Goal: Communication & Community: Answer question/provide support

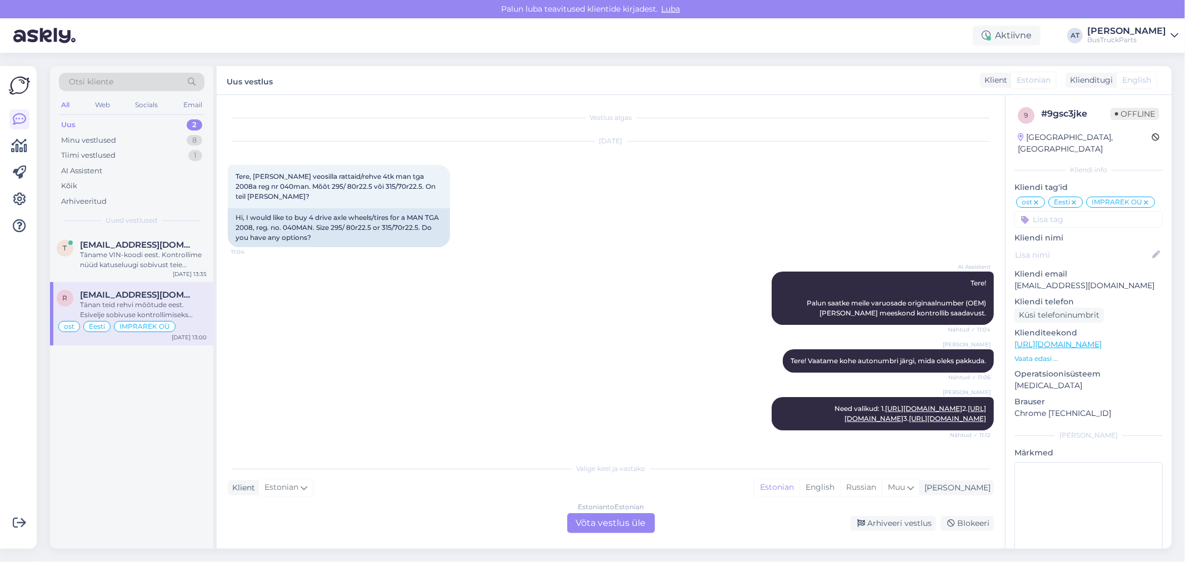
scroll to position [2064, 0]
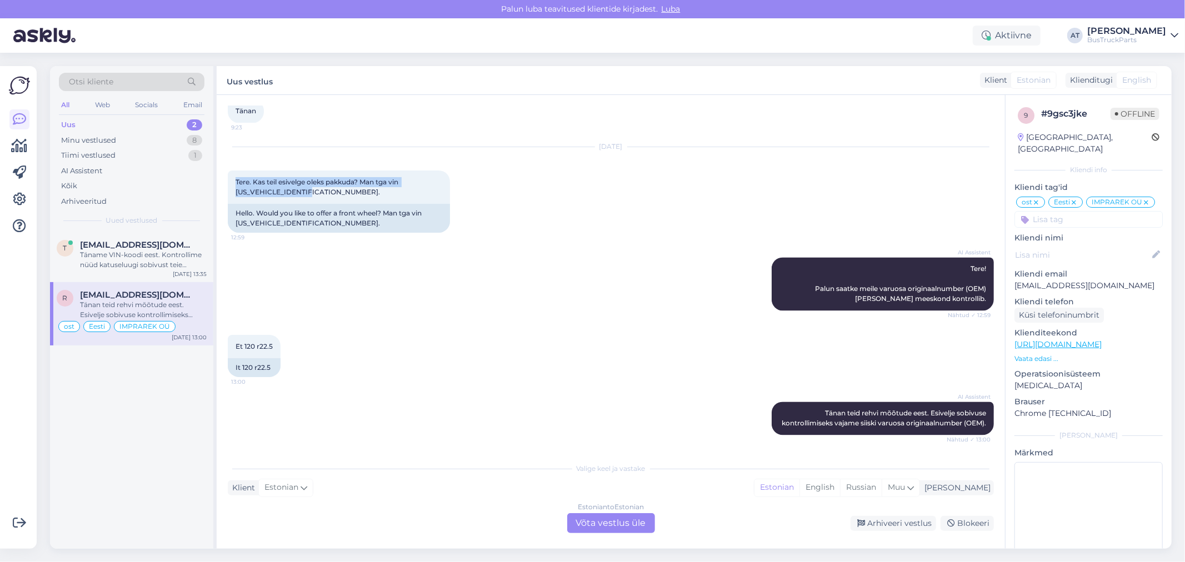
drag, startPoint x: 317, startPoint y: 186, endPoint x: 219, endPoint y: 176, distance: 98.9
click at [219, 176] on div "Vestlus algas [DATE] Tere, [PERSON_NAME] veosilla rattaid/rehve 4tk man tga 200…" at bounding box center [611, 322] width 788 height 454
copy span "Tere. Kas teil esivelge oleks pakkuda? Man tga vin [US_VEHICLE_IDENTIFICATION_N…"
click at [447, 500] on div "Valige [PERSON_NAME] vastake Klient Estonian Mina Estonian English Russian Muu …" at bounding box center [611, 495] width 766 height 76
click at [1035, 358] on p "Vaata edasi ..." at bounding box center [1089, 359] width 148 height 10
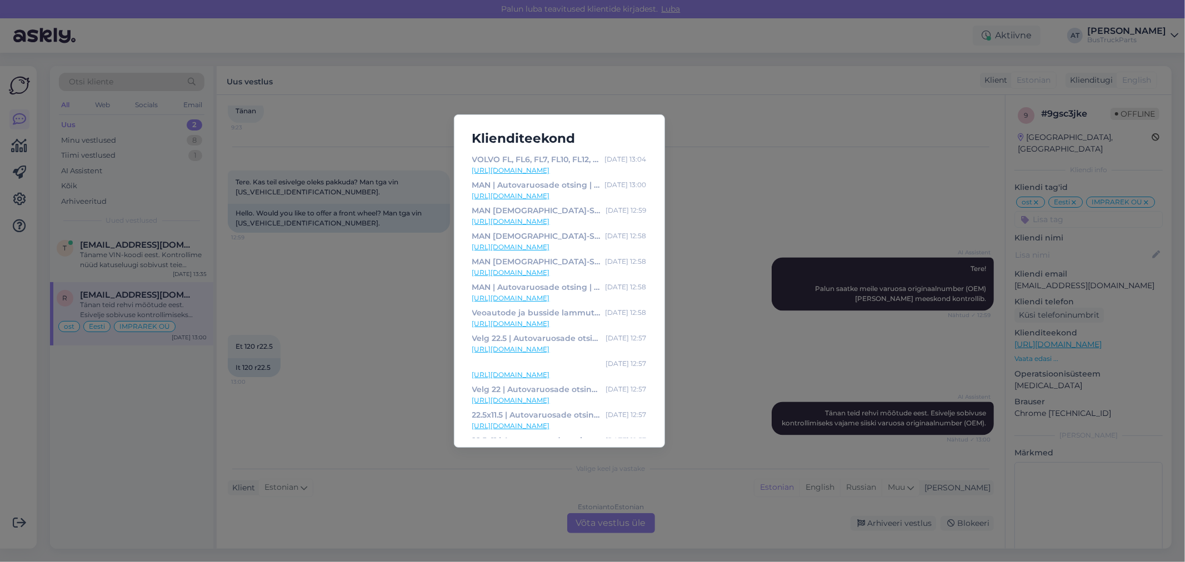
click at [759, 126] on div "Klienditeekond [GEOGRAPHIC_DATA], FS718 ([DATE]-[DATE]) | Autovaruosade otsing …" at bounding box center [592, 281] width 1185 height 562
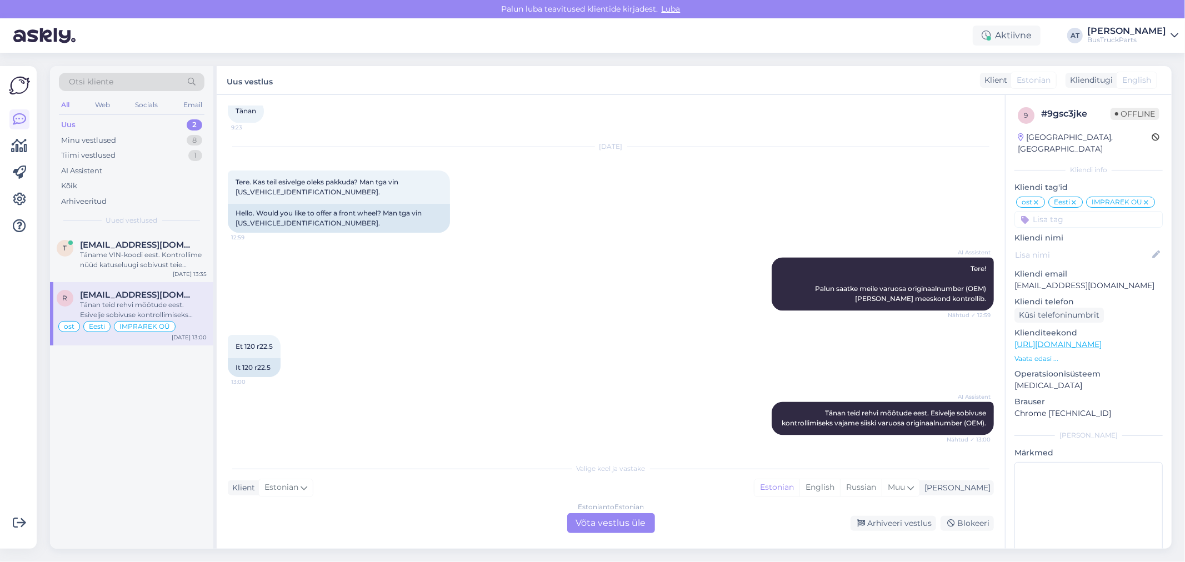
click at [554, 303] on div "AI Assistent Tere! Palun saatke meile varuosa originaalnumber (OEM) [PERSON_NAM…" at bounding box center [611, 284] width 766 height 78
click at [477, 374] on div "Et 120 r22.5 13:00 It 120 r22.5" at bounding box center [611, 356] width 766 height 67
click at [601, 519] on div "Estonian to Estonian Võta vestlus üle" at bounding box center [611, 523] width 88 height 20
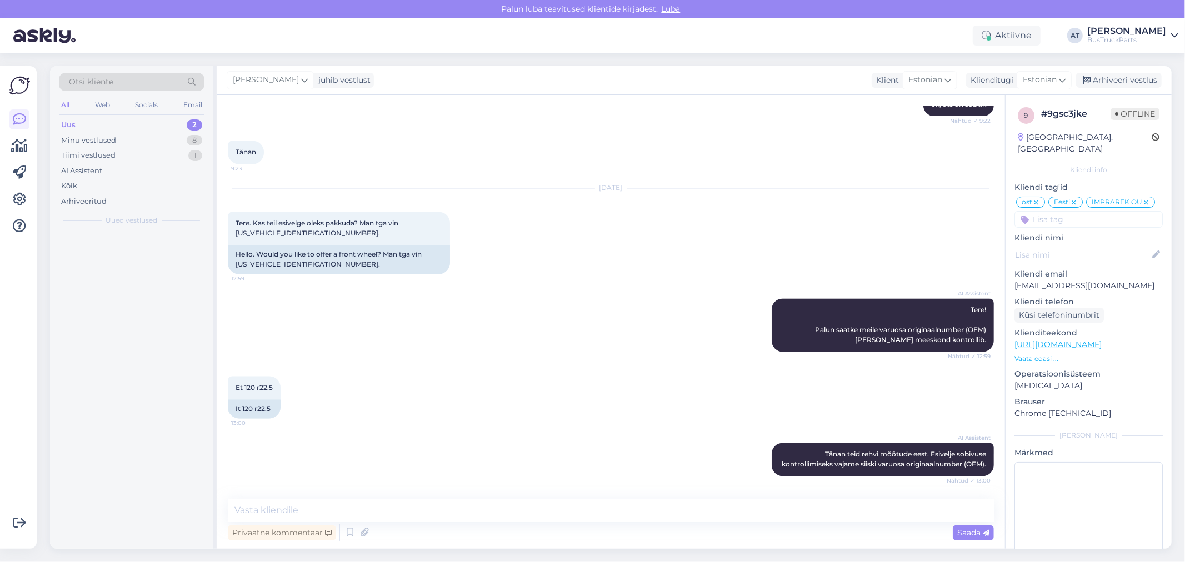
scroll to position [2023, 0]
click at [546, 512] on textarea at bounding box center [611, 510] width 766 height 23
paste textarea "mis rehvi mõõt on"
click at [263, 510] on textarea "Tere. mis rehvi mõõt on?" at bounding box center [611, 510] width 766 height 23
type textarea "Tere. Öelge palun, mis rehvi mõõt on?"
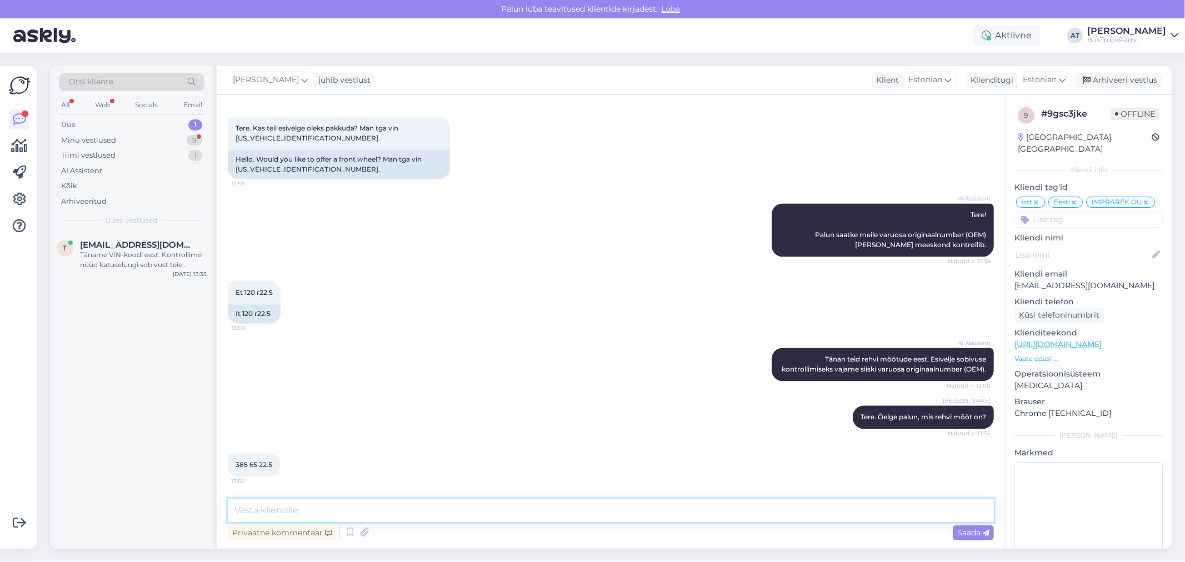
scroll to position [2119, 0]
click at [258, 461] on span "385 65 22.5" at bounding box center [254, 465] width 37 height 8
copy div "385 65 22.5 13:58"
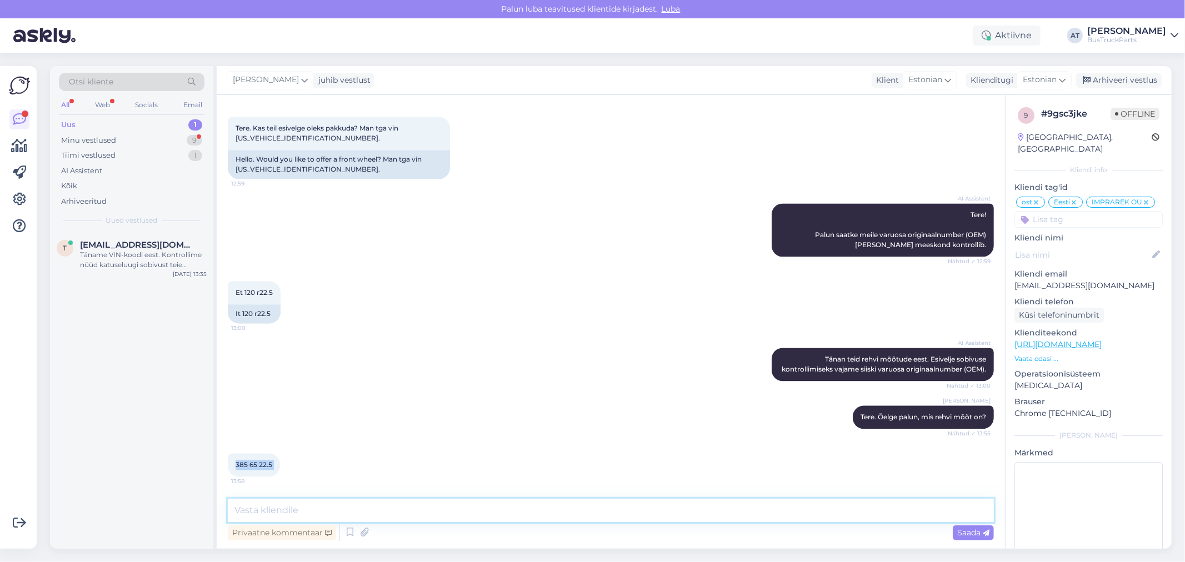
click at [382, 507] on textarea at bounding box center [611, 510] width 766 height 23
type textarea "Moment. Vaatame"
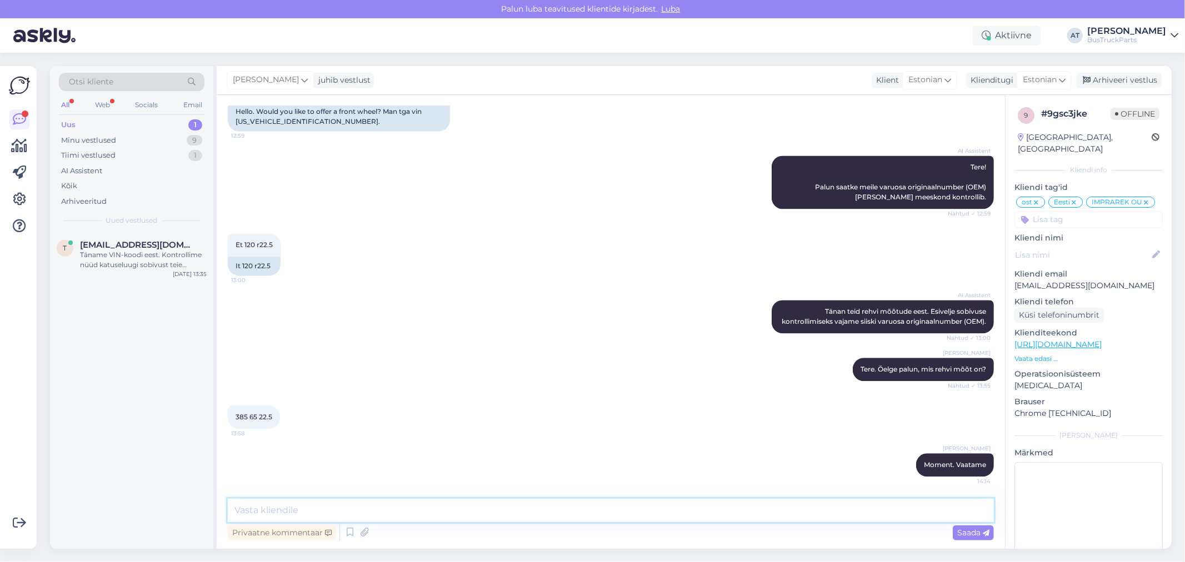
scroll to position [2166, 0]
click at [304, 513] on textarea at bounding box center [611, 510] width 766 height 23
paste textarea "[URL][DOMAIN_NAME]"
type textarea "[URL][DOMAIN_NAME]"
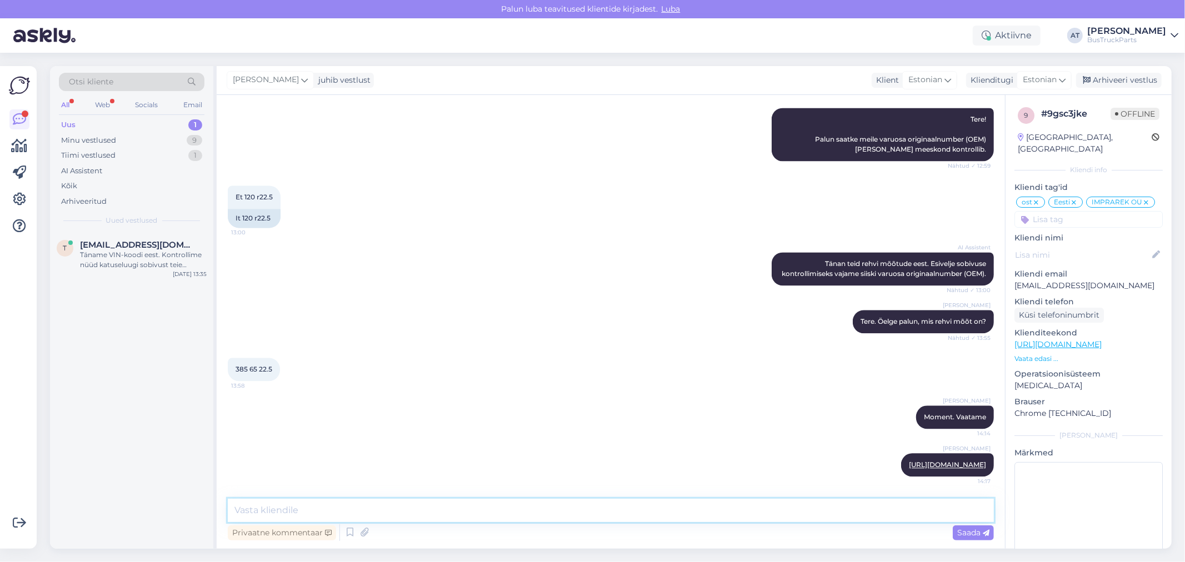
scroll to position [2224, 0]
click at [1057, 282] on p "[EMAIL_ADDRESS][DOMAIN_NAME]" at bounding box center [1089, 286] width 148 height 12
copy p "[EMAIL_ADDRESS][DOMAIN_NAME]"
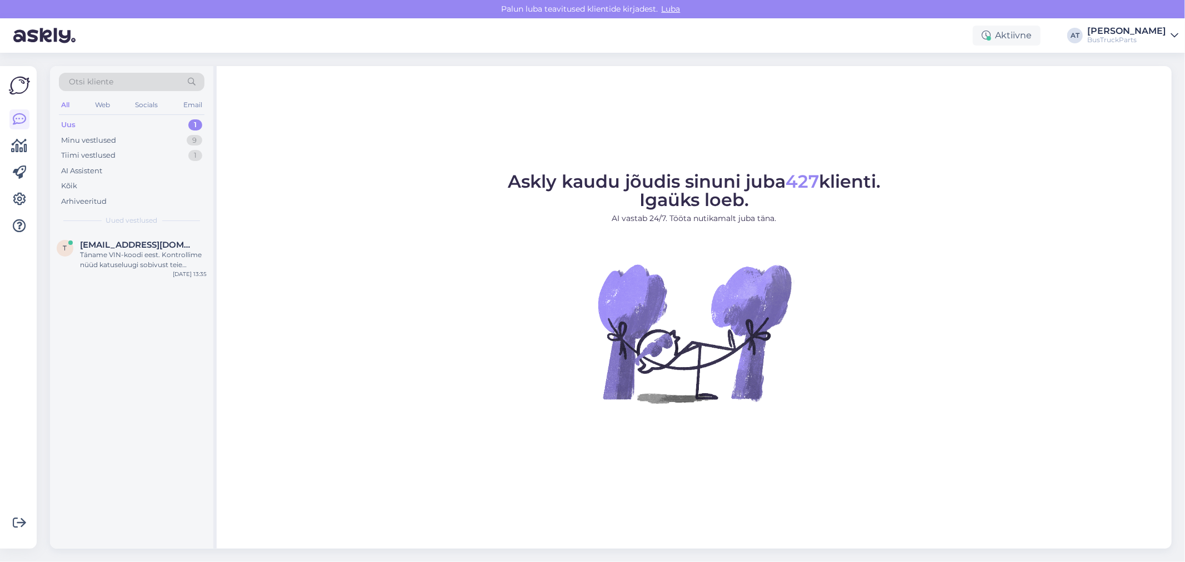
click at [104, 121] on div "Uus 1" at bounding box center [132, 125] width 146 height 16
click at [129, 263] on div "Täname VIN-koodi eest. Kontrollime nüüd katuseluugi sobivust teie sõidukile." at bounding box center [143, 260] width 127 height 20
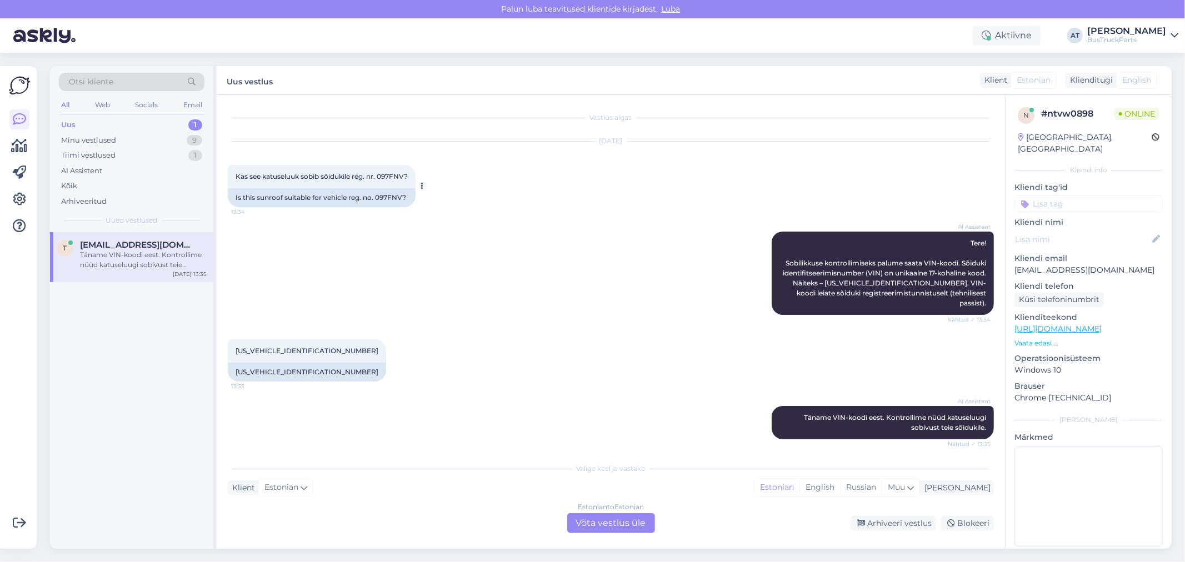
click at [273, 202] on div "Is this sunroof suitable for vehicle reg. no. 097FNV?" at bounding box center [322, 197] width 188 height 19
click at [353, 207] on div "Is this sunroof suitable for vehicle reg. no. 097FNV?" at bounding box center [322, 197] width 188 height 19
drag, startPoint x: 259, startPoint y: 194, endPoint x: 328, endPoint y: 194, distance: 68.3
click at [328, 194] on div "Is this sunroof suitable for vehicle reg. no. 097FNV?" at bounding box center [322, 197] width 188 height 19
click at [1024, 338] on p "Vaata edasi ..." at bounding box center [1089, 343] width 148 height 10
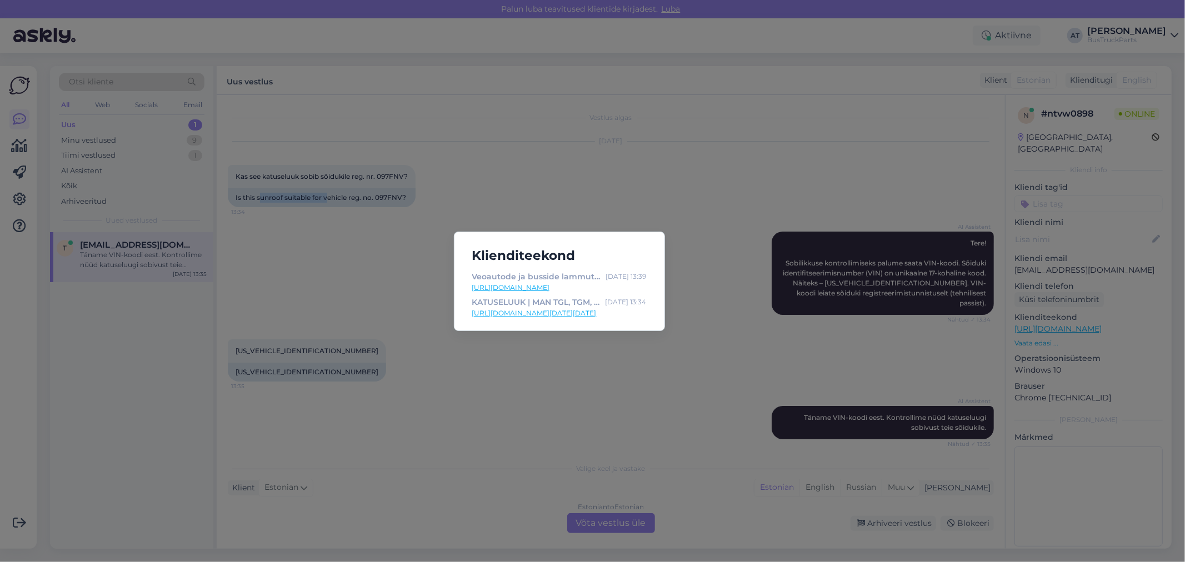
click at [510, 313] on link "https://www.bustruckparts.com/?lang=et&call=product&part=TP2071071&partInfo=MAN…" at bounding box center [559, 313] width 174 height 10
click at [604, 429] on div "Klienditeekond Veoautode ja busside lammutus & varuosad | TruckParts Eesti OÜ |…" at bounding box center [592, 281] width 1185 height 562
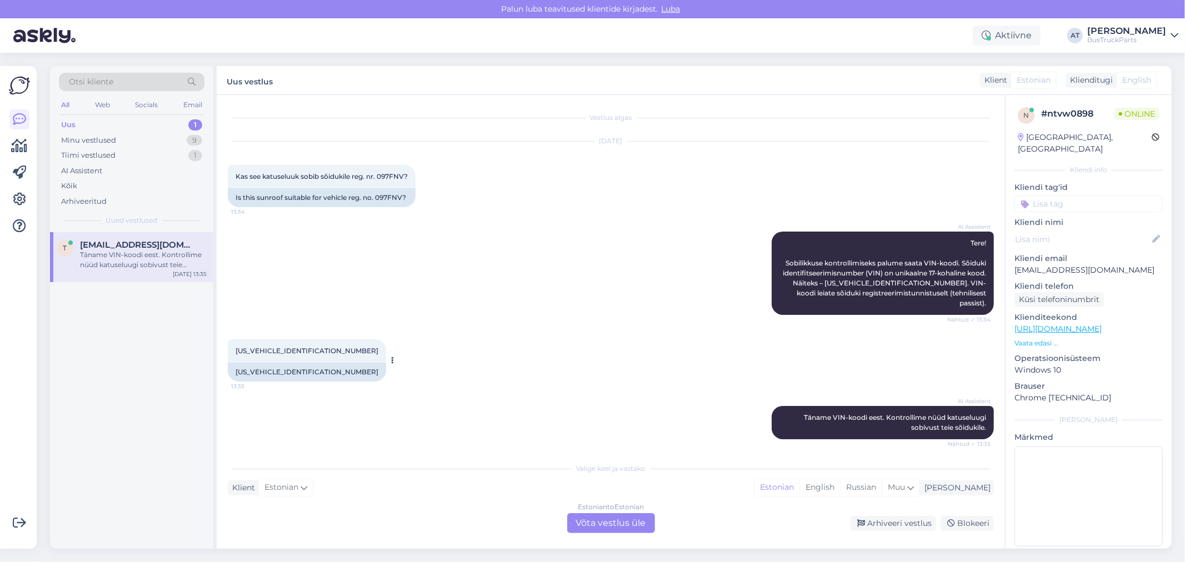
click at [262, 364] on div "WMA06XZZ5CM582783" at bounding box center [307, 372] width 158 height 19
copy div "WMA06XZZ5CM582783"
click at [600, 527] on div "Estonian to Estonian Võta vestlus üle" at bounding box center [611, 523] width 88 height 20
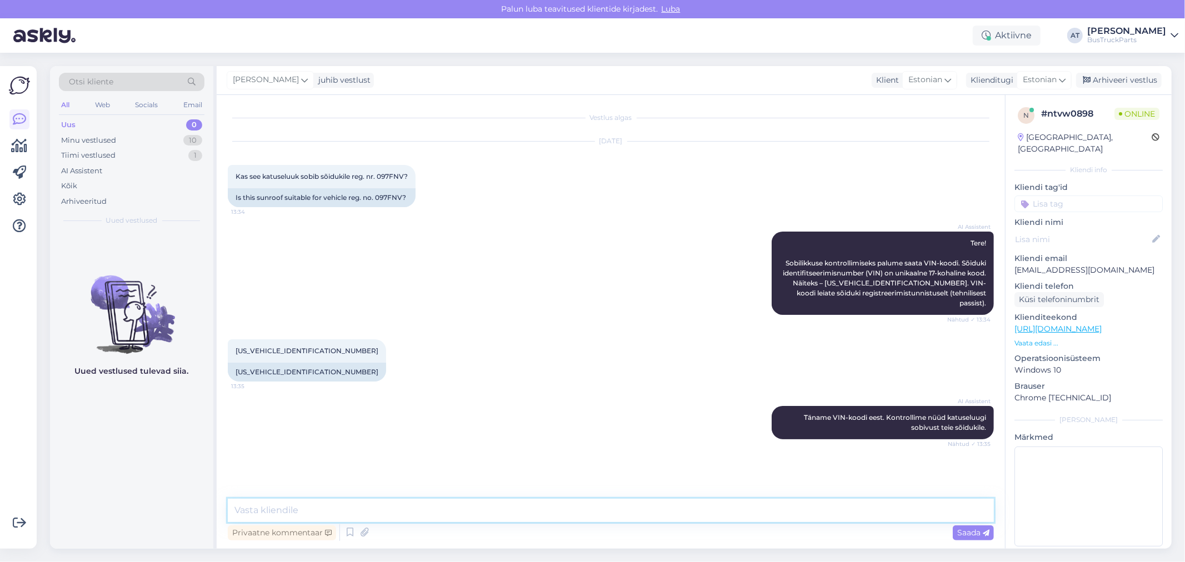
click at [570, 512] on textarea at bounding box center [611, 510] width 766 height 23
type textarea "Tere. Kontrollin na annan teada"
click at [880, 514] on textarea at bounding box center [611, 510] width 766 height 23
click at [366, 509] on textarea "Jah, antud katuseluuk sobib teie autole" at bounding box center [611, 510] width 766 height 23
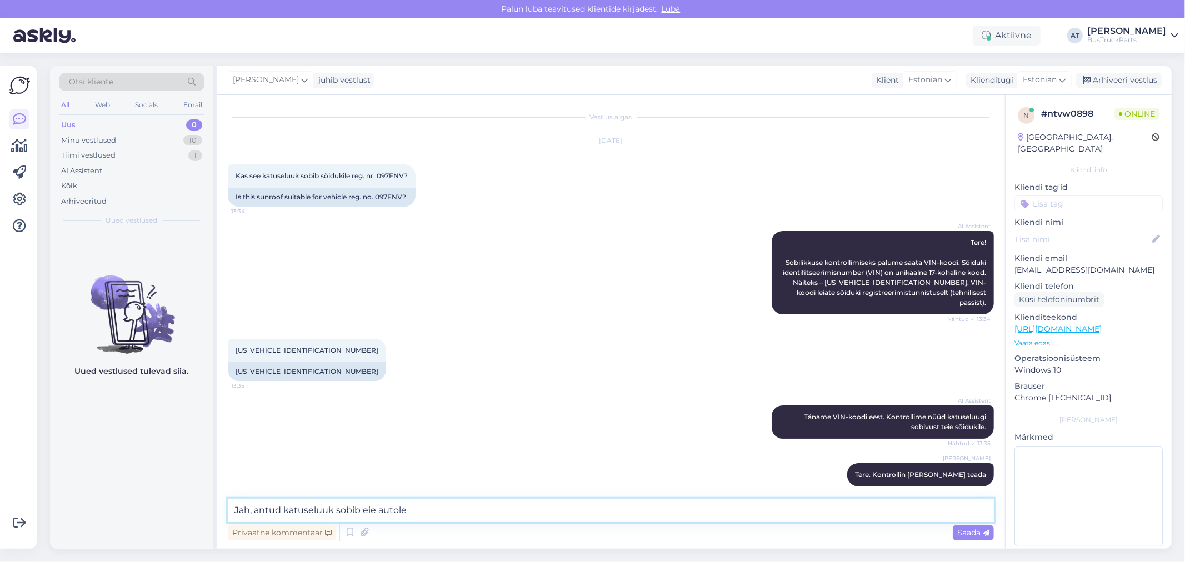
type textarea "Jah, antud katuseluuk sobib Teie autole"
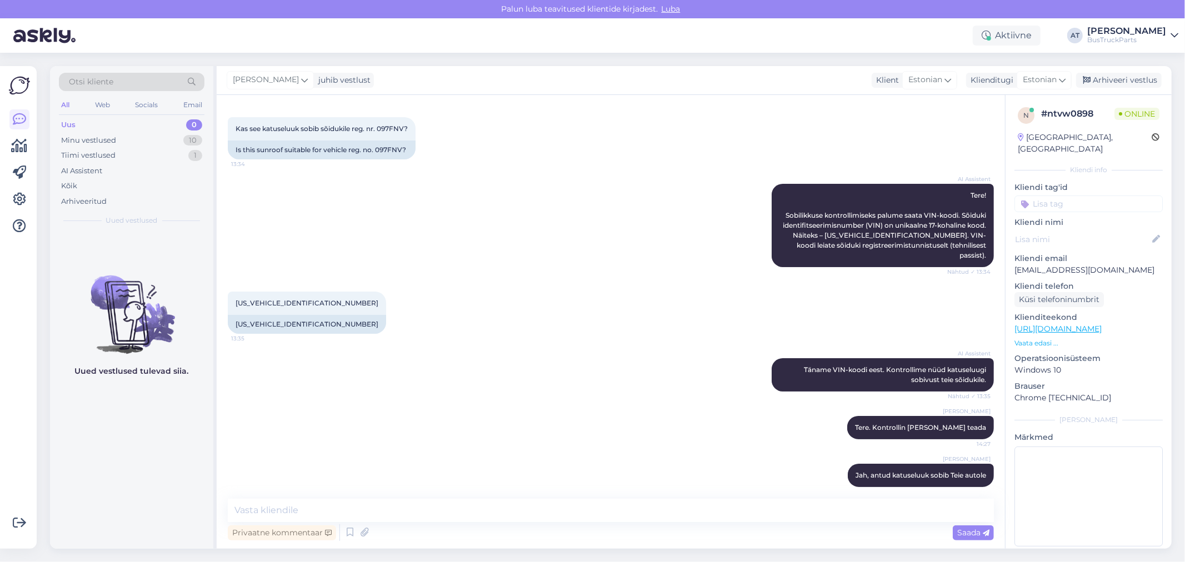
click at [1079, 264] on p "[EMAIL_ADDRESS][DOMAIN_NAME]" at bounding box center [1089, 270] width 148 height 12
copy p "[EMAIL_ADDRESS][DOMAIN_NAME]"
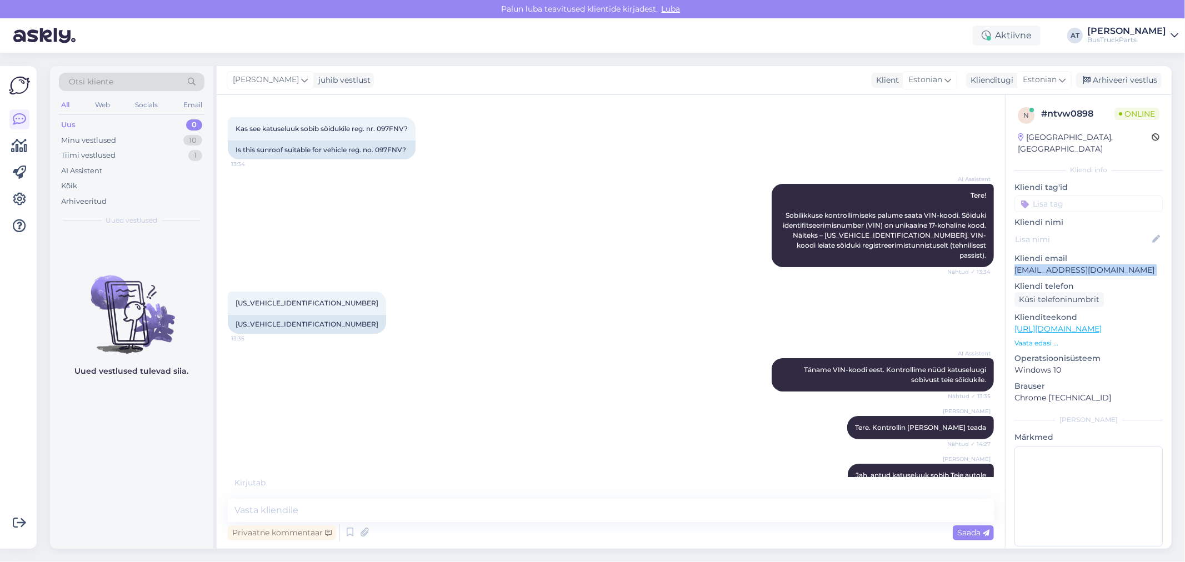
scroll to position [59, 0]
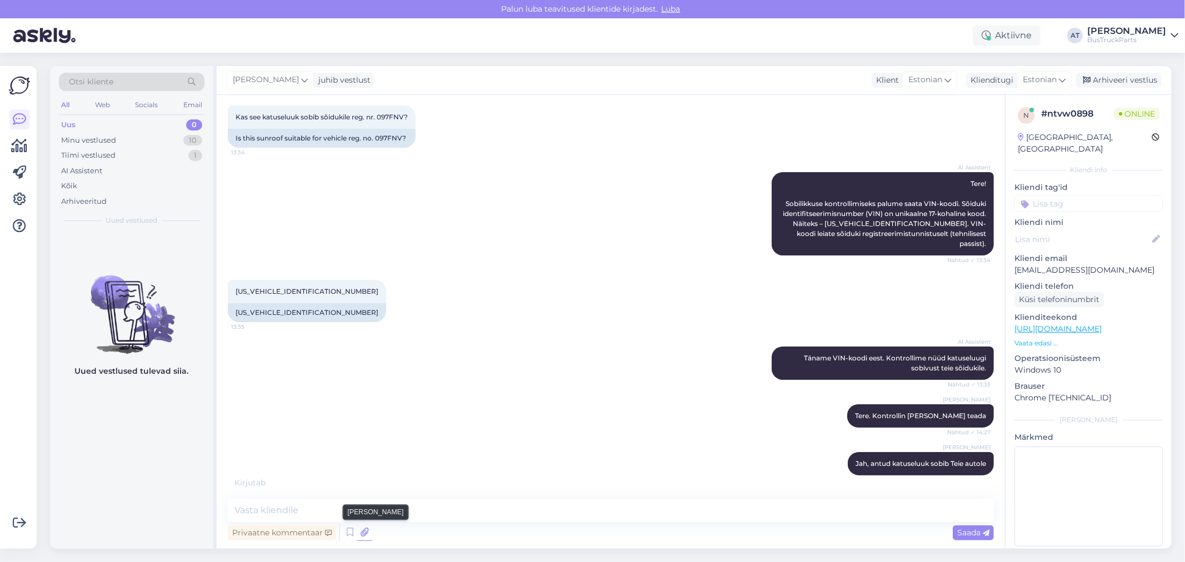
click at [370, 534] on icon at bounding box center [365, 533] width 16 height 17
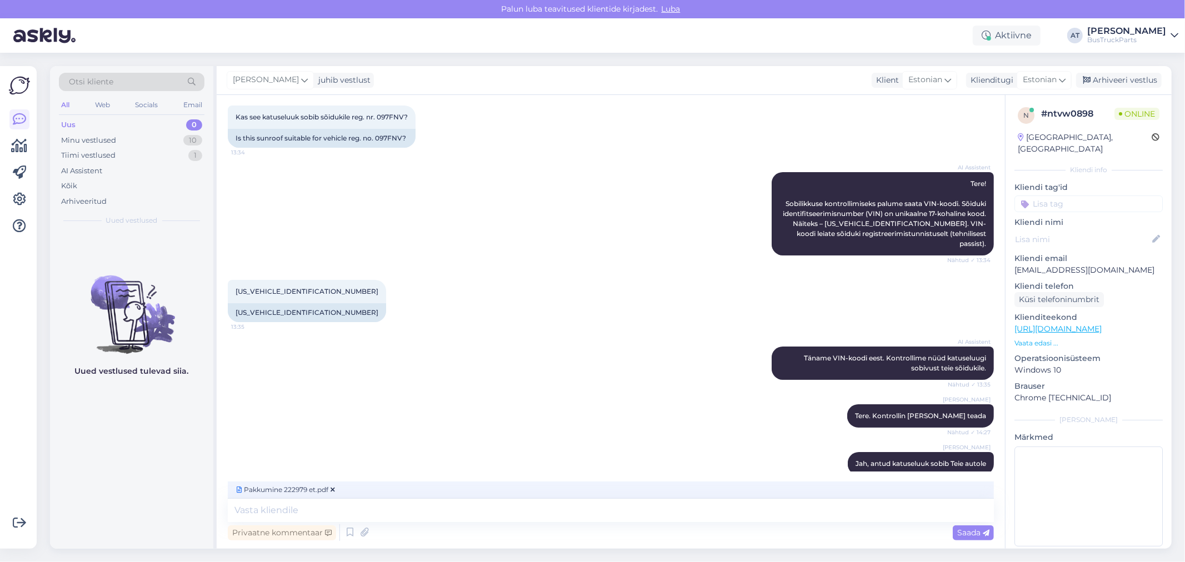
click at [980, 531] on span "Saada" at bounding box center [973, 533] width 32 height 10
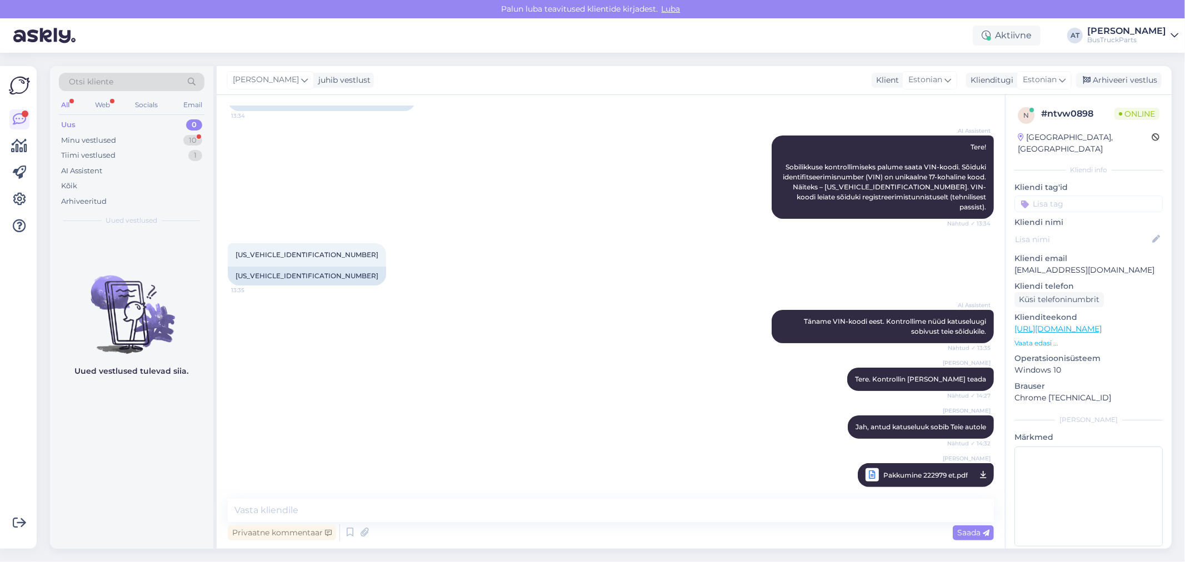
scroll to position [164, 0]
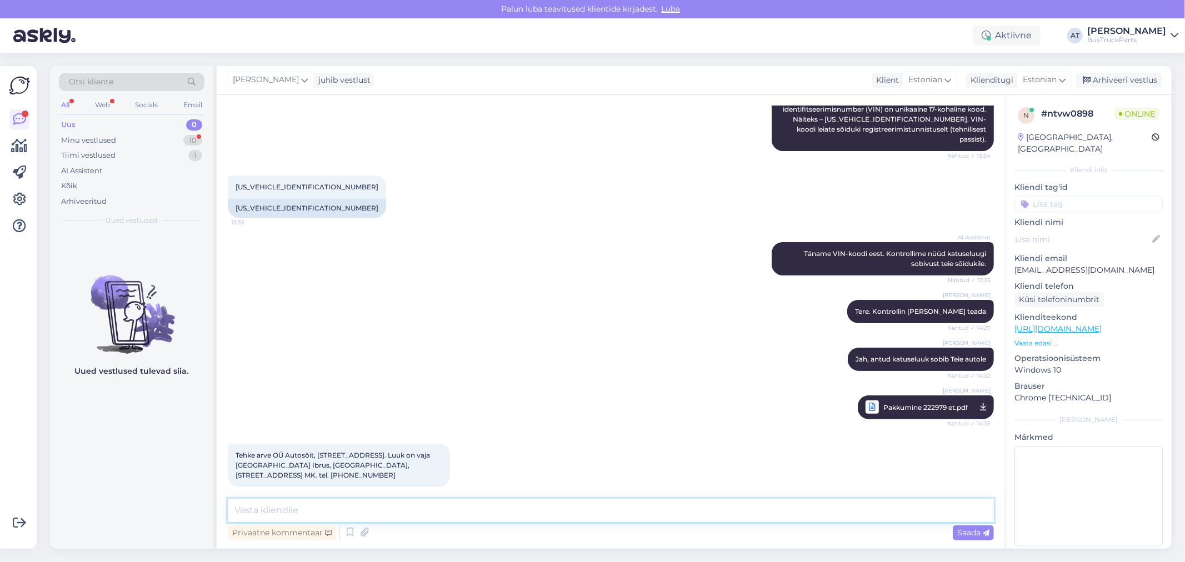
click at [403, 507] on textarea at bounding box center [611, 510] width 766 height 23
click at [403, 506] on textarea at bounding box center [611, 510] width 766 height 23
click at [313, 471] on div "Tehke arve OÜ Autosõit, Riia 10, Tartu. Luuk on vaja saata Elari Ibrus, Viljand…" at bounding box center [339, 465] width 222 height 43
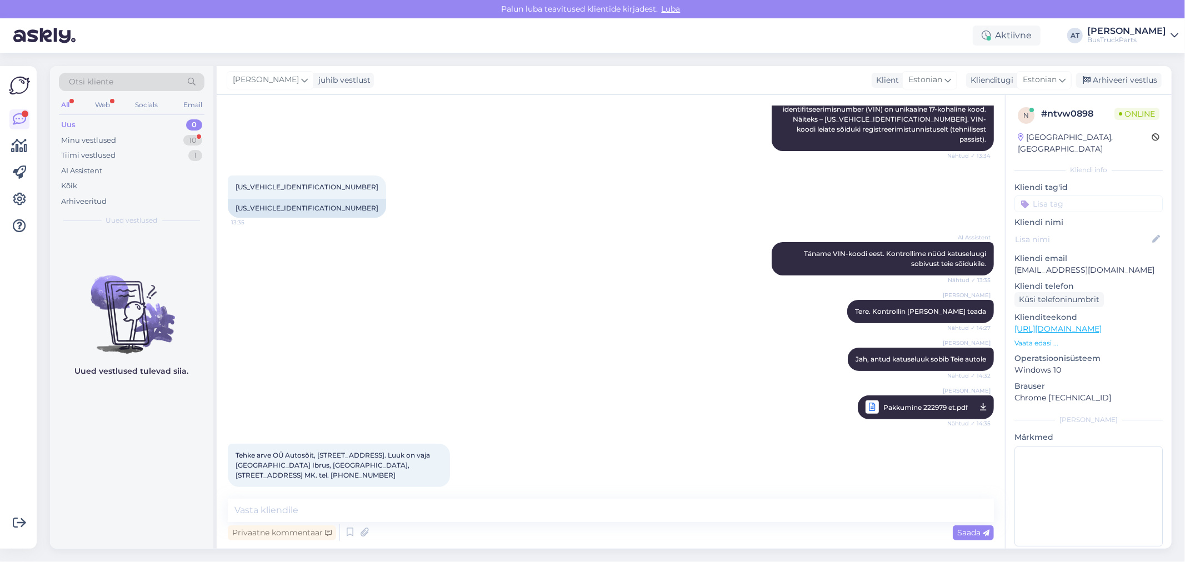
drag, startPoint x: 332, startPoint y: 453, endPoint x: 272, endPoint y: 470, distance: 61.7
click at [332, 453] on span "Tehke arve OÜ Autosõit, Riia 10, Tartu. Luuk on vaja saata Elari Ibrus, Viljand…" at bounding box center [334, 465] width 196 height 28
drag, startPoint x: 235, startPoint y: 453, endPoint x: 354, endPoint y: 467, distance: 119.8
click at [354, 467] on div "Tehke arve OÜ Autosõit, Riia 10, Tartu. Luuk on vaja saata Elari Ibrus, Viljand…" at bounding box center [339, 465] width 222 height 43
copy span "Elari Ibrus, Viljandi Kutsekool, Looduse tee 2, Vana-Võidu, 70108 Viljandi MK. …"
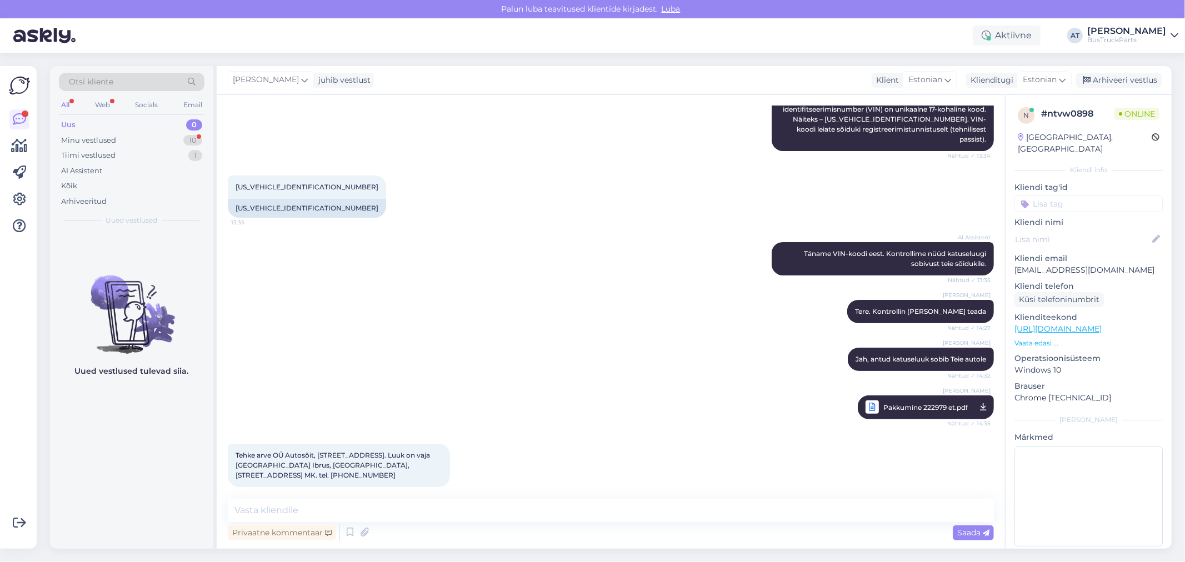
click at [277, 468] on span "Tehke arve OÜ Autosõit, Riia 10, Tartu. Luuk on vaja saata Elari Ibrus, Viljand…" at bounding box center [334, 465] width 196 height 28
click at [332, 453] on span "Tehke arve OÜ Autosõit, Riia 10, Tartu. Luuk on vaja saata Elari Ibrus, Viljand…" at bounding box center [334, 465] width 196 height 28
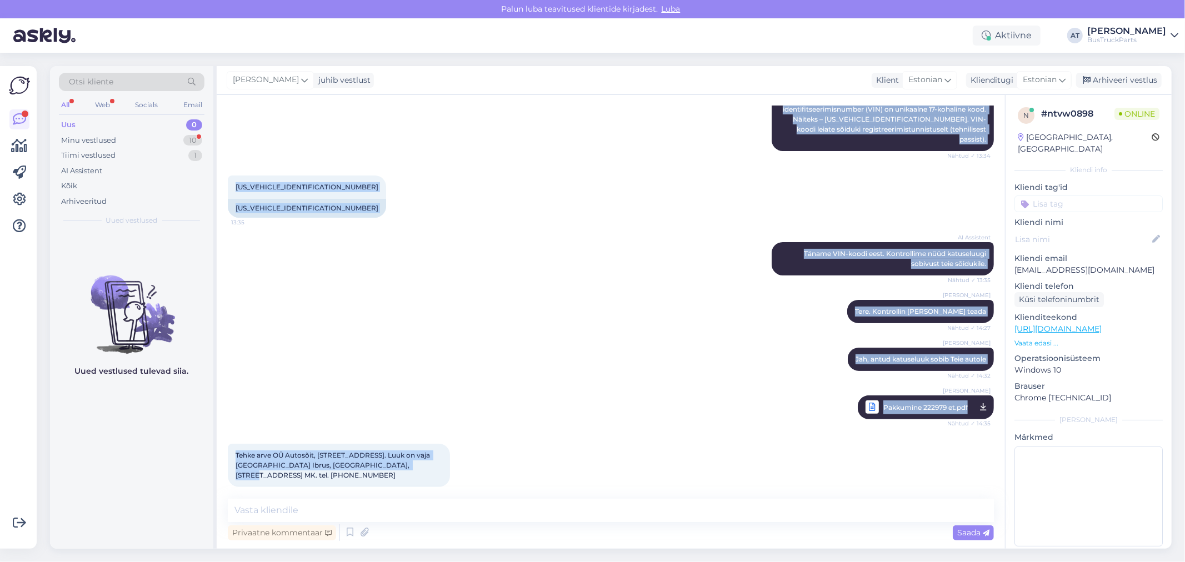
drag, startPoint x: 382, startPoint y: 456, endPoint x: 212, endPoint y: 455, distance: 170.0
click at [212, 455] on div "Otsi kliente All Web Socials Email Uus 0 Minu vestlused 10 Tiimi vestlused 1 AI…" at bounding box center [611, 307] width 1122 height 483
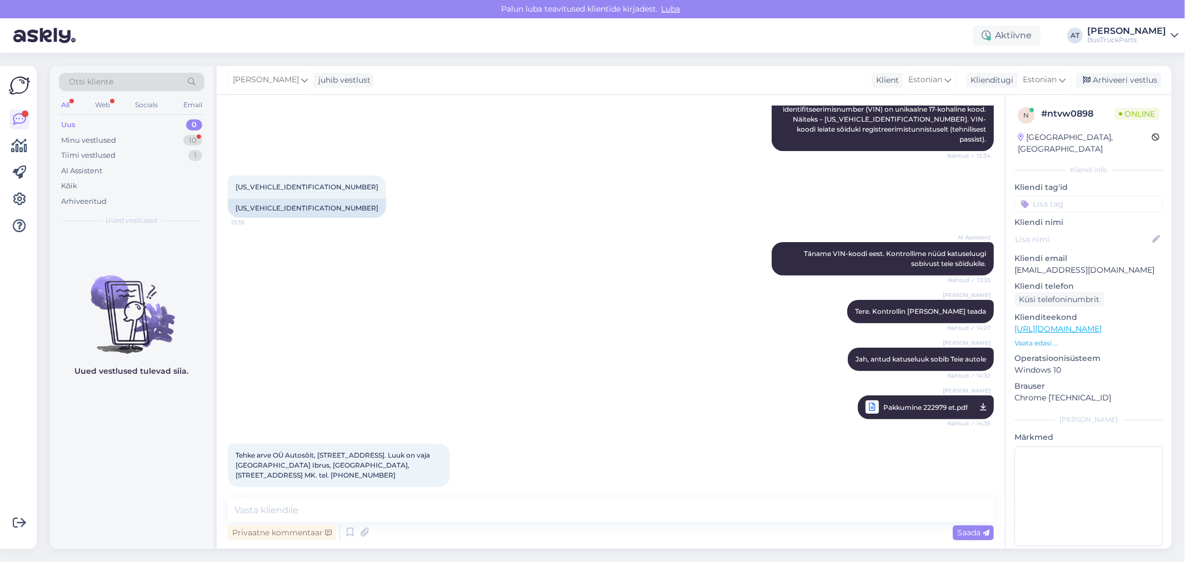
click at [612, 451] on div "Tehke arve OÜ Autosõit, Riia 10, Tartu. Luuk on vaja saata Elari Ibrus, Viljand…" at bounding box center [611, 466] width 766 height 68
drag, startPoint x: 384, startPoint y: 453, endPoint x: 236, endPoint y: 457, distance: 148.4
click at [236, 457] on span "Tehke arve OÜ Autosõit, Riia 10, Tartu. Luuk on vaja saata Elari Ibrus, Viljand…" at bounding box center [334, 465] width 196 height 28
copy span "Elari Ibrus, Viljandi Kutsekool, Looduse tee 2"
drag, startPoint x: 387, startPoint y: 453, endPoint x: 424, endPoint y: 453, distance: 36.7
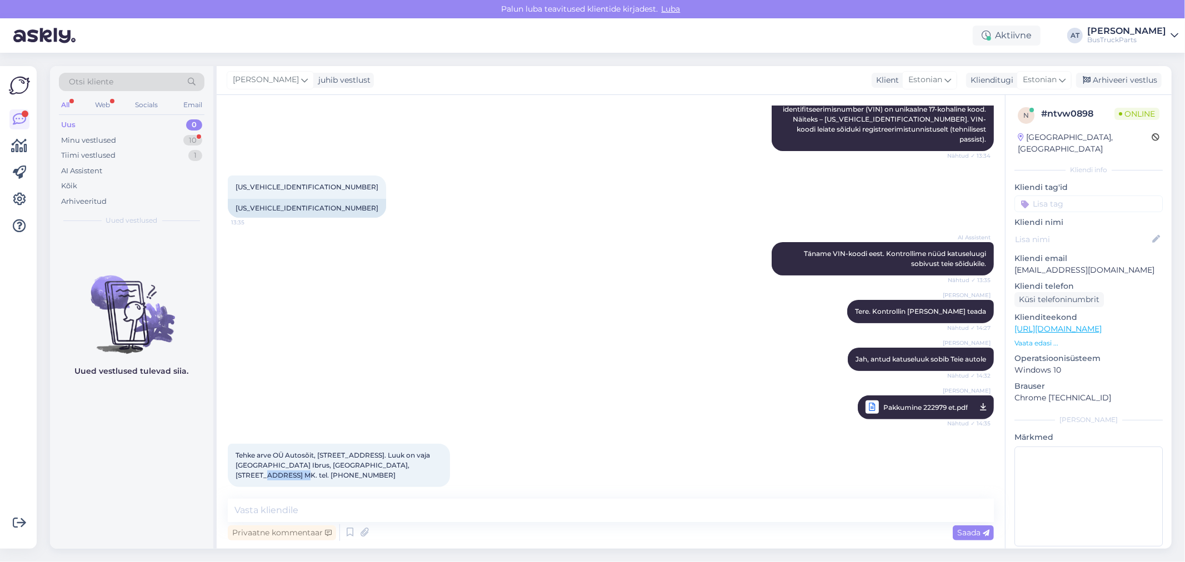
click at [424, 453] on span "Tehke arve OÜ Autosõit, Riia 10, Tartu. Luuk on vaja saata Elari Ibrus, Viljand…" at bounding box center [334, 465] width 196 height 28
copy span "Vana-Võidu"
click at [265, 468] on span "Tehke arve OÜ Autosõit, Riia 10, Tartu. Luuk on vaja saata Elari Ibrus, Viljand…" at bounding box center [334, 465] width 196 height 28
copy span "Viljandi"
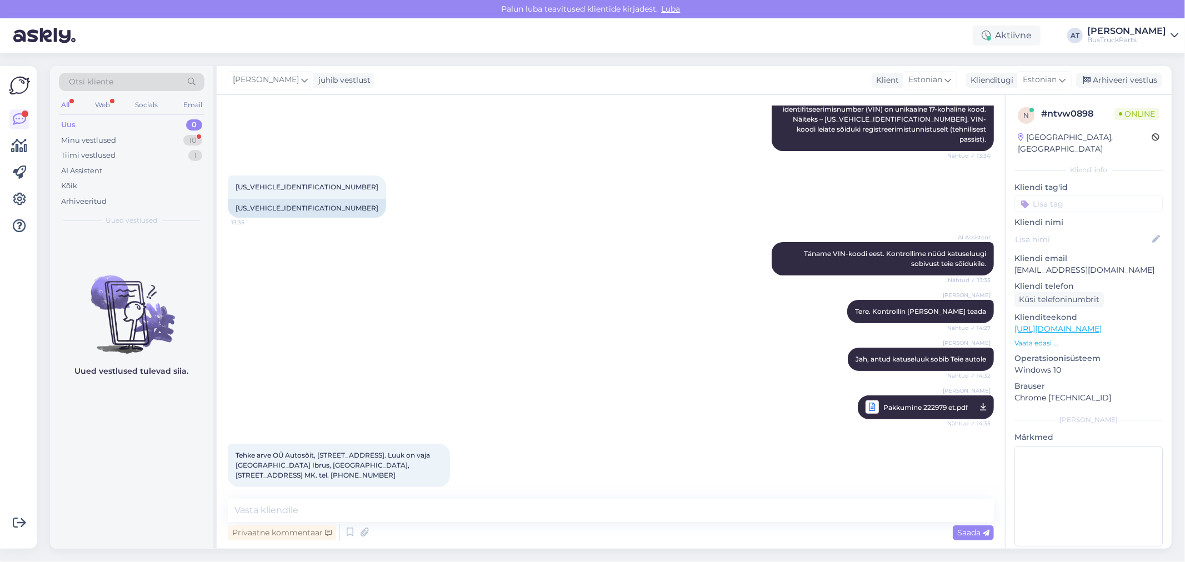
click at [236, 462] on span "Tehke arve OÜ Autosõit, Riia 10, Tartu. Luuk on vaja saata Elari Ibrus, Viljand…" at bounding box center [334, 465] width 196 height 28
copy span "70108"
click at [537, 508] on textarea at bounding box center [611, 510] width 766 height 23
type textarea "Saadan Teile ettemasuarve"
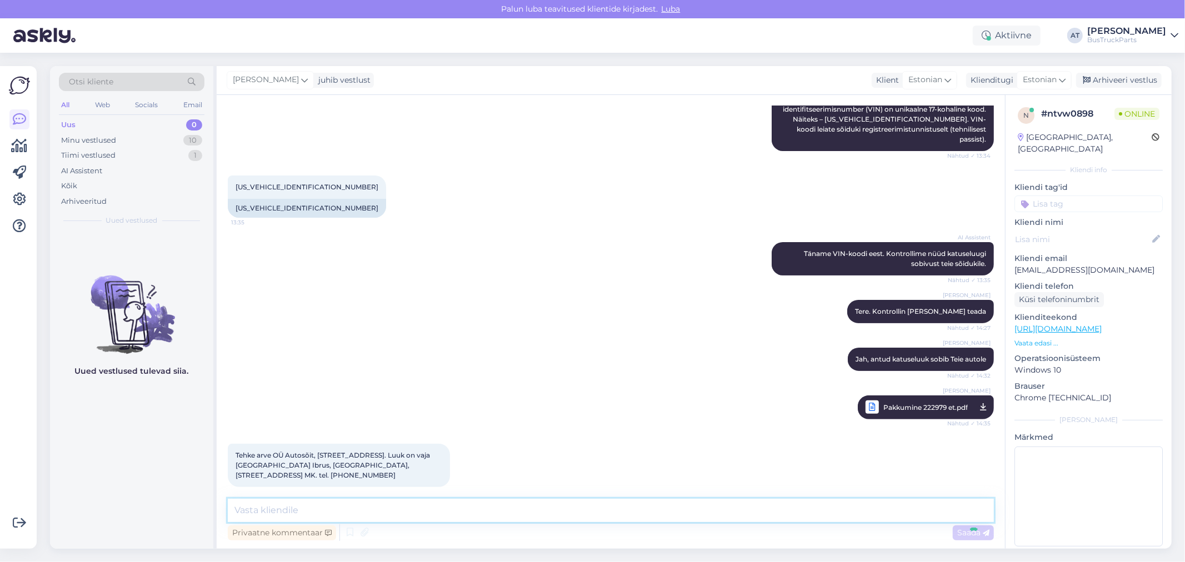
scroll to position [212, 0]
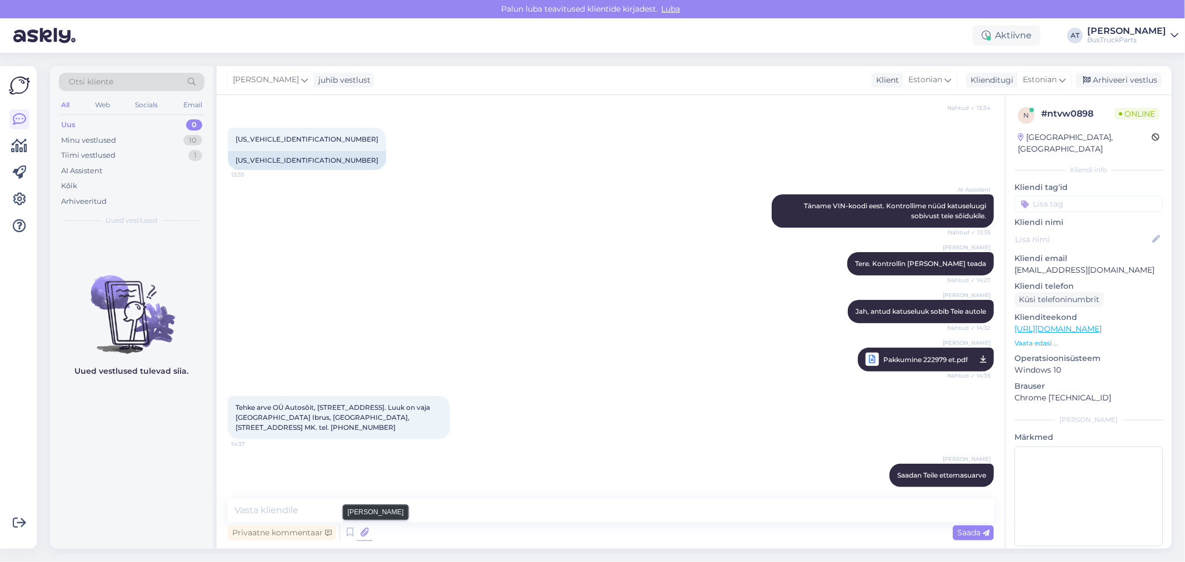
click at [367, 531] on icon at bounding box center [365, 533] width 16 height 17
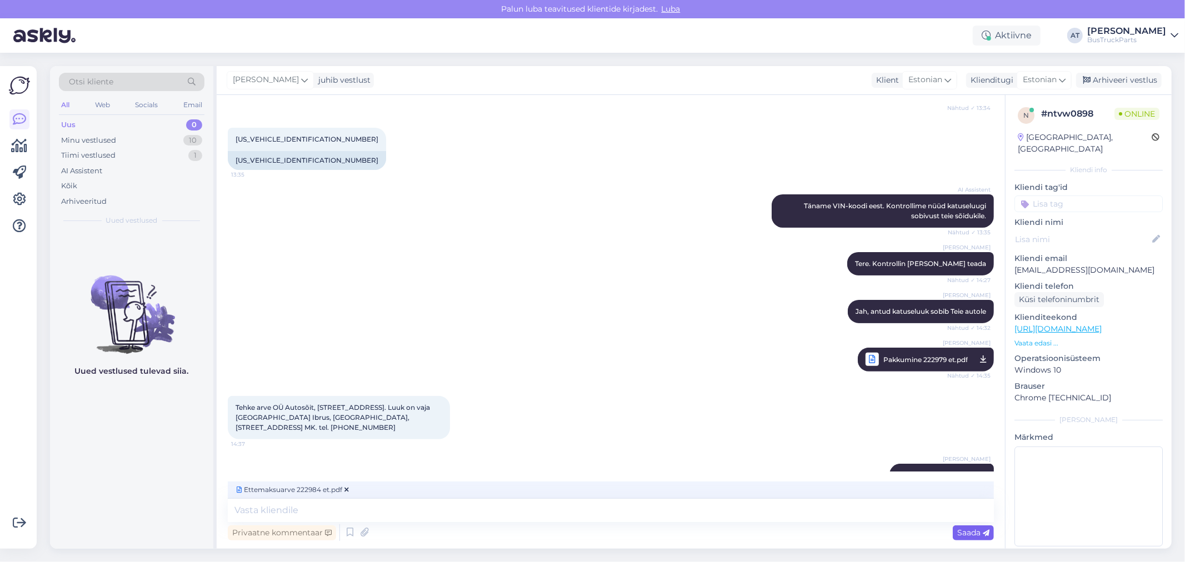
click at [980, 533] on span "Saada" at bounding box center [973, 533] width 32 height 10
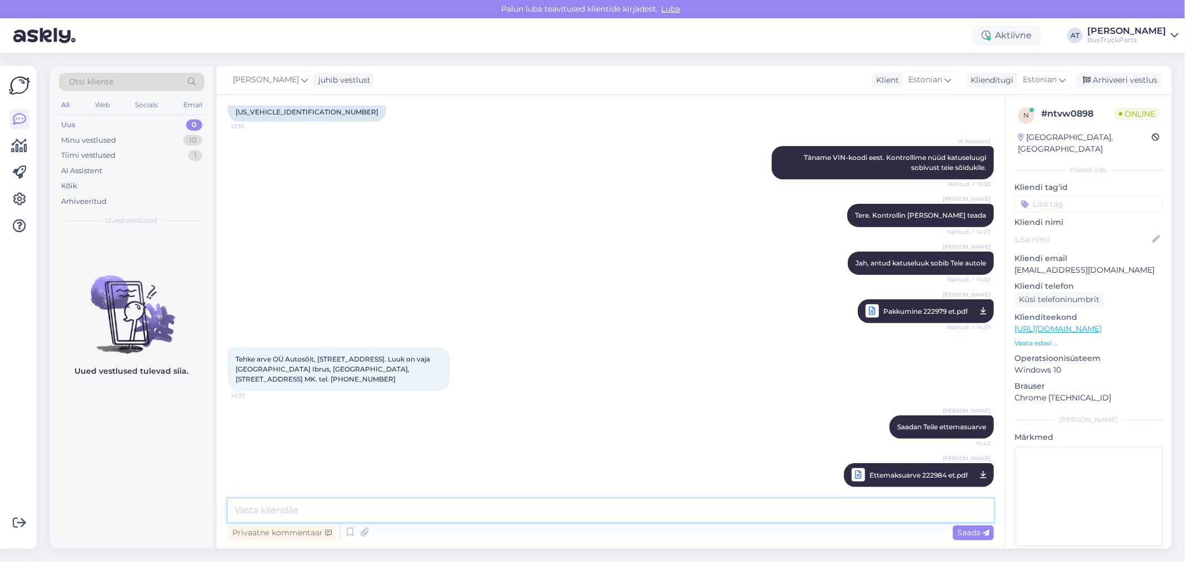
click at [448, 507] on textarea at bounding box center [611, 510] width 766 height 23
click at [118, 143] on div "Minu vestlused 10" at bounding box center [132, 141] width 146 height 16
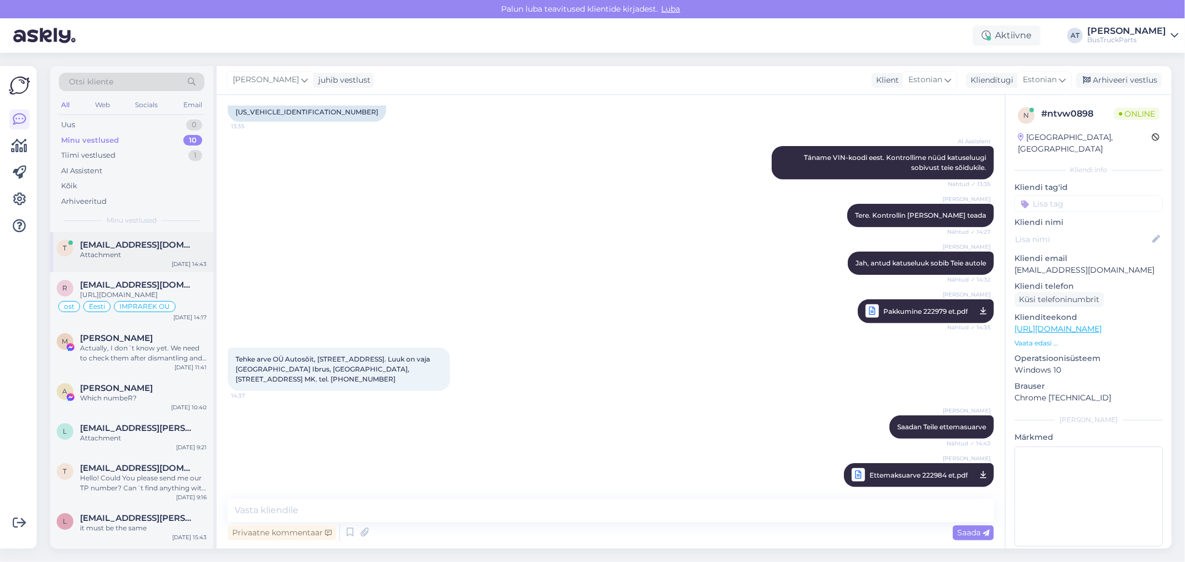
click at [111, 260] on div "t toomas.alekors@autosoit.ee Attachment Oct 6 14:43" at bounding box center [131, 252] width 163 height 40
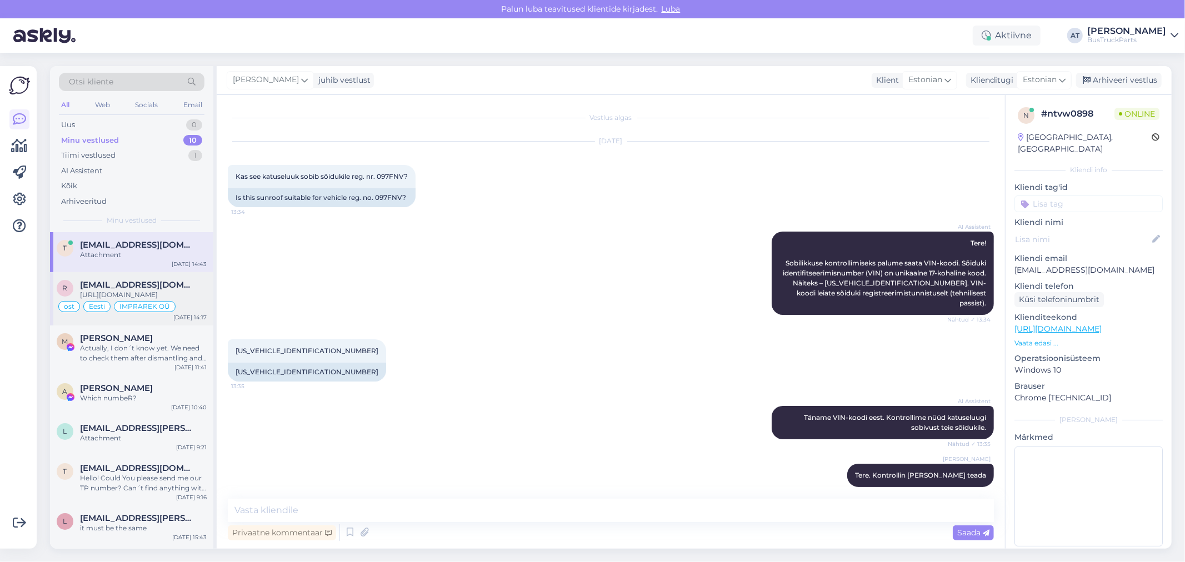
click at [173, 290] on div "[URL][DOMAIN_NAME]" at bounding box center [143, 295] width 127 height 10
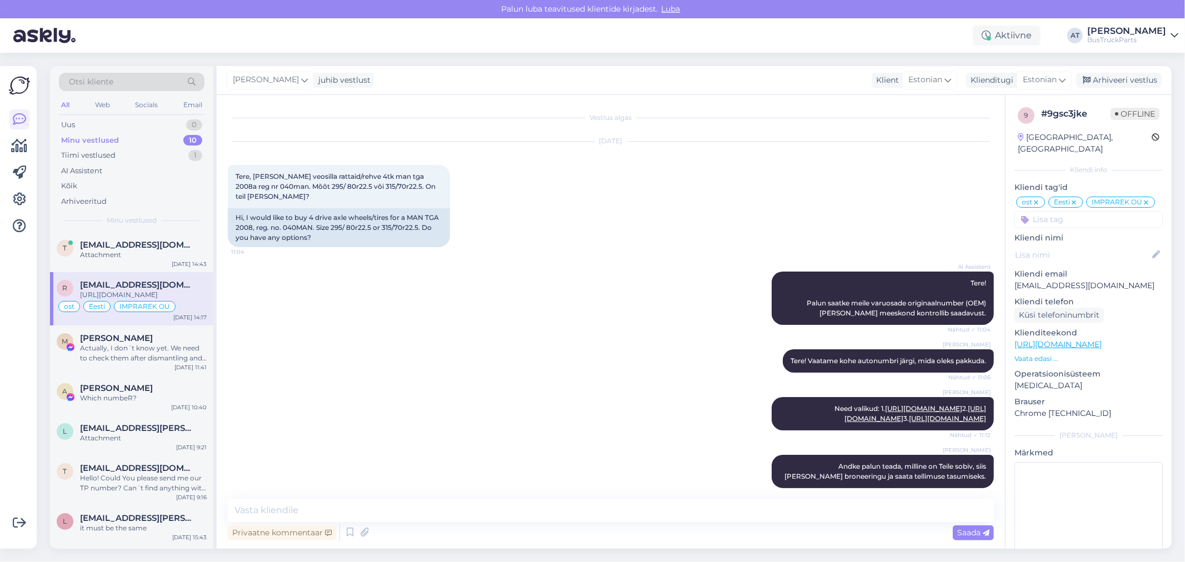
scroll to position [2224, 0]
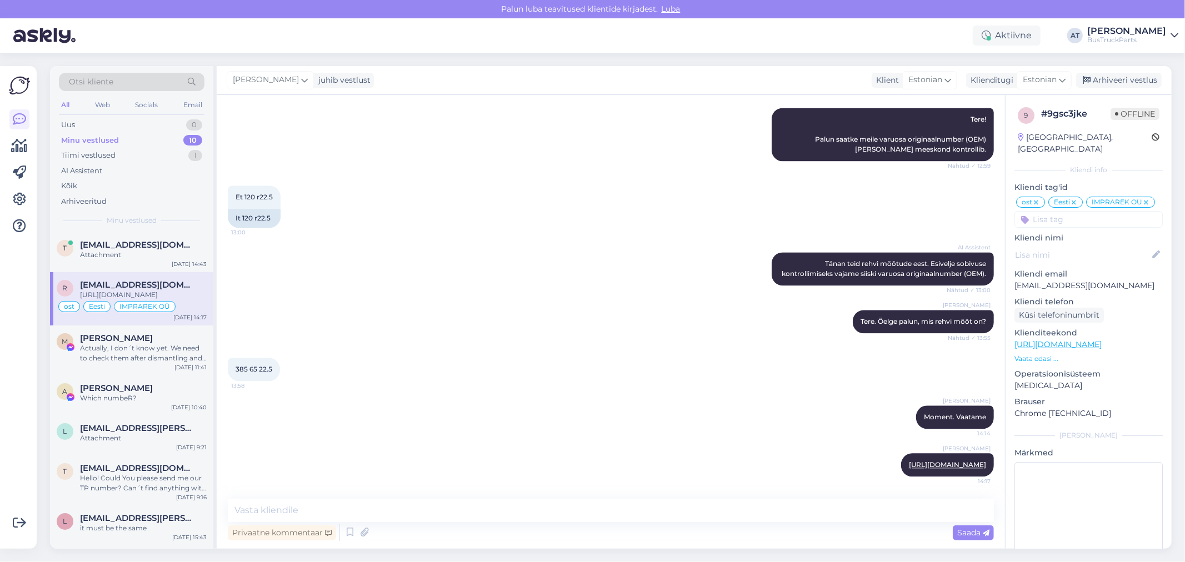
click at [586, 393] on div "Alina Tihhon Moment. Vaatame 14:14" at bounding box center [611, 417] width 766 height 48
click at [151, 137] on div "Minu vestlused 10" at bounding box center [132, 141] width 146 height 16
click at [158, 242] on span "[EMAIL_ADDRESS][DOMAIN_NAME]" at bounding box center [138, 245] width 116 height 10
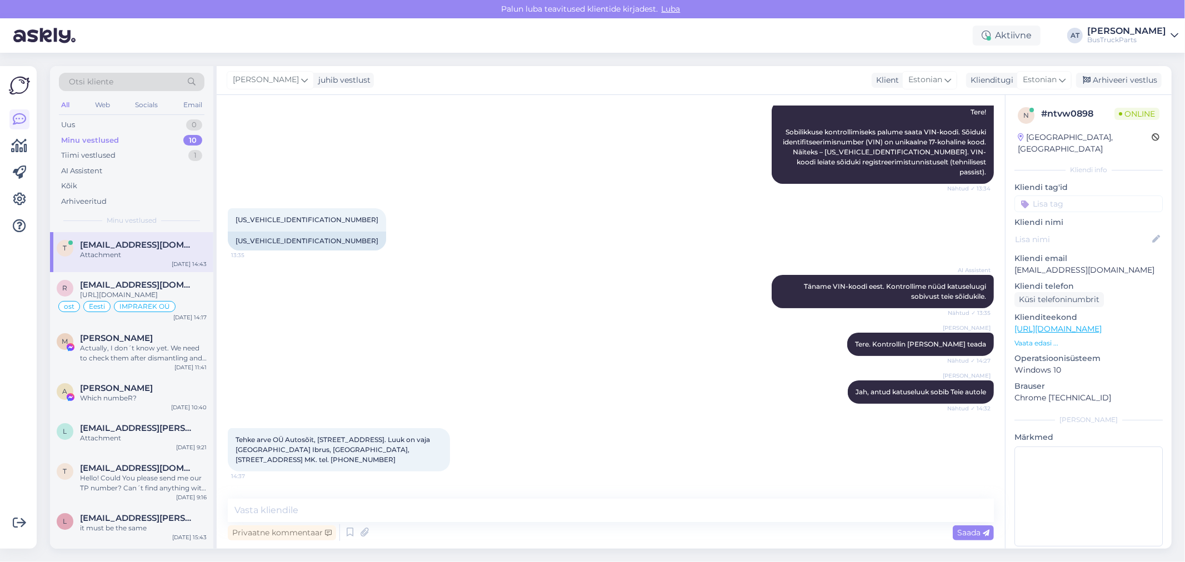
scroll to position [163, 0]
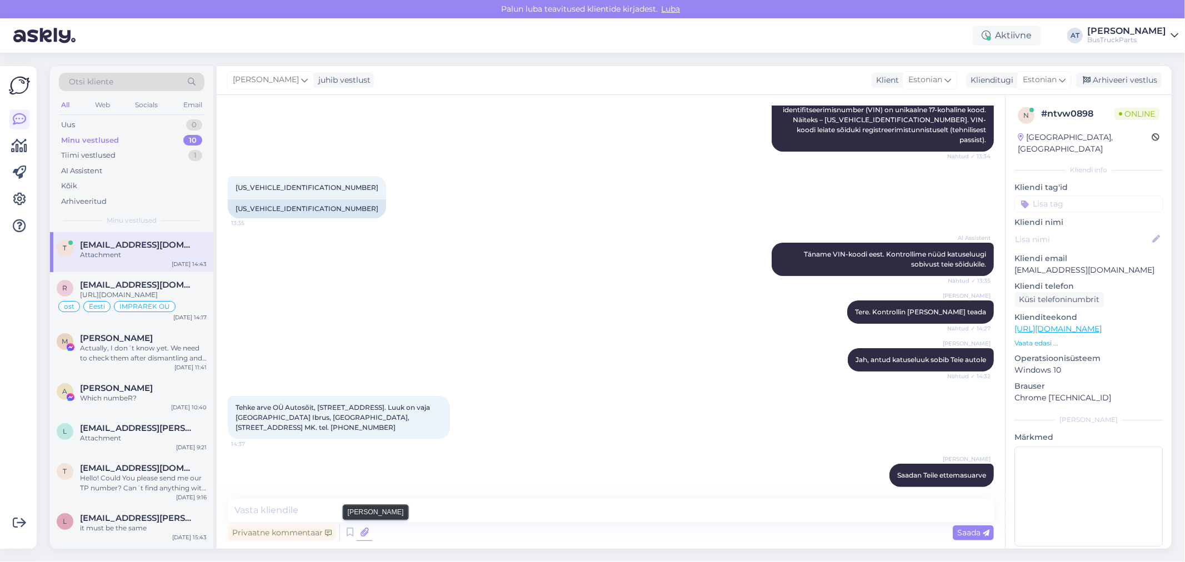
click at [368, 528] on icon at bounding box center [365, 533] width 16 height 17
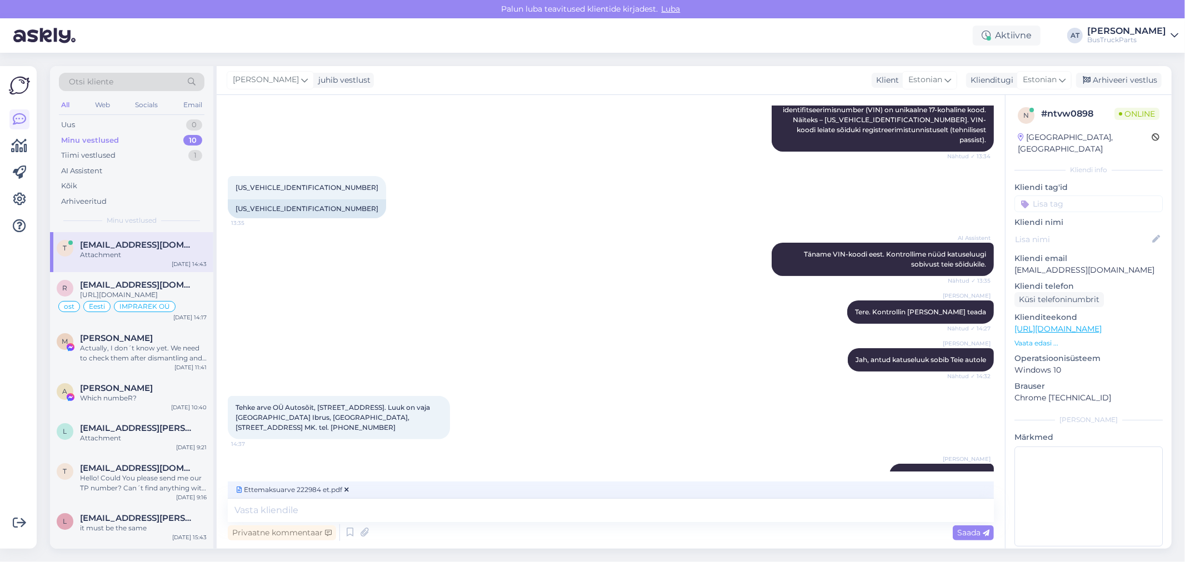
scroll to position [181, 0]
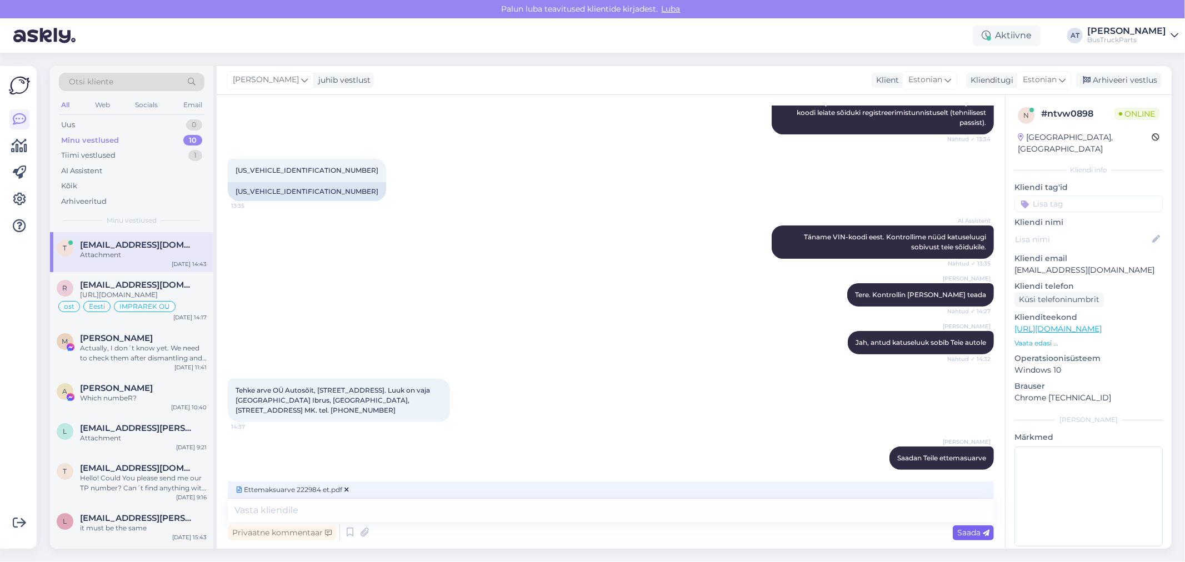
click at [974, 531] on span "Saada" at bounding box center [973, 533] width 32 height 10
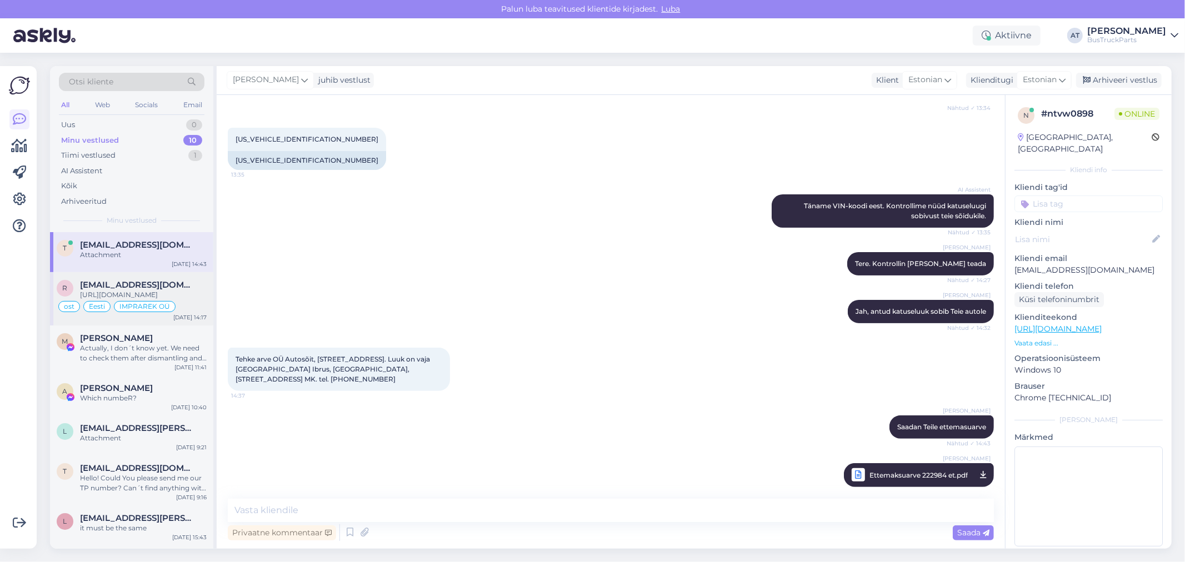
click at [143, 280] on span "[EMAIL_ADDRESS][DOMAIN_NAME]" at bounding box center [138, 285] width 116 height 10
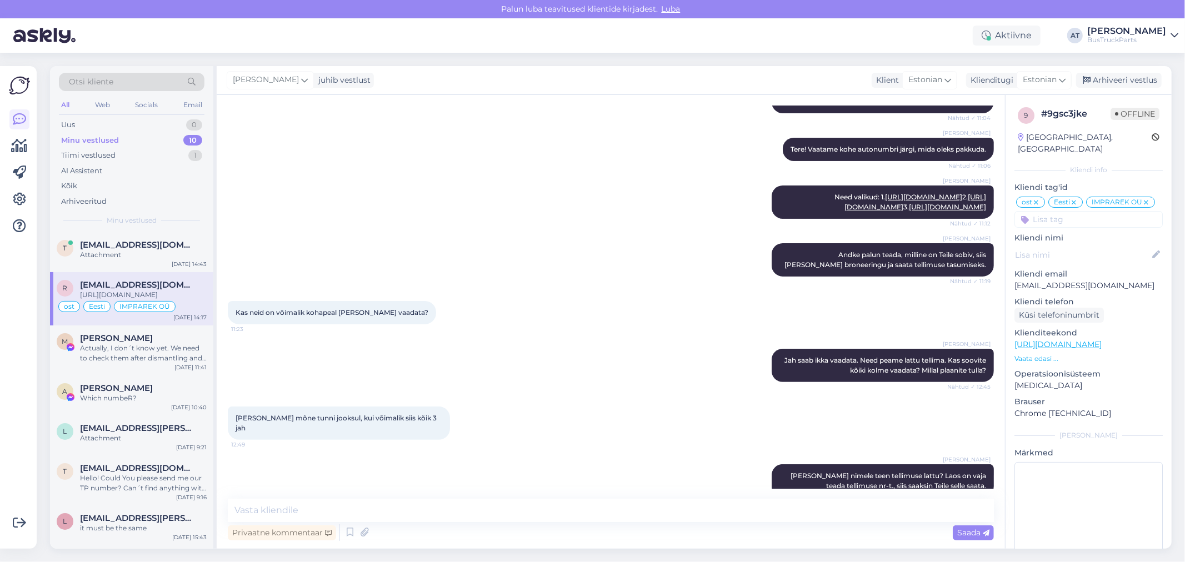
scroll to position [2224, 0]
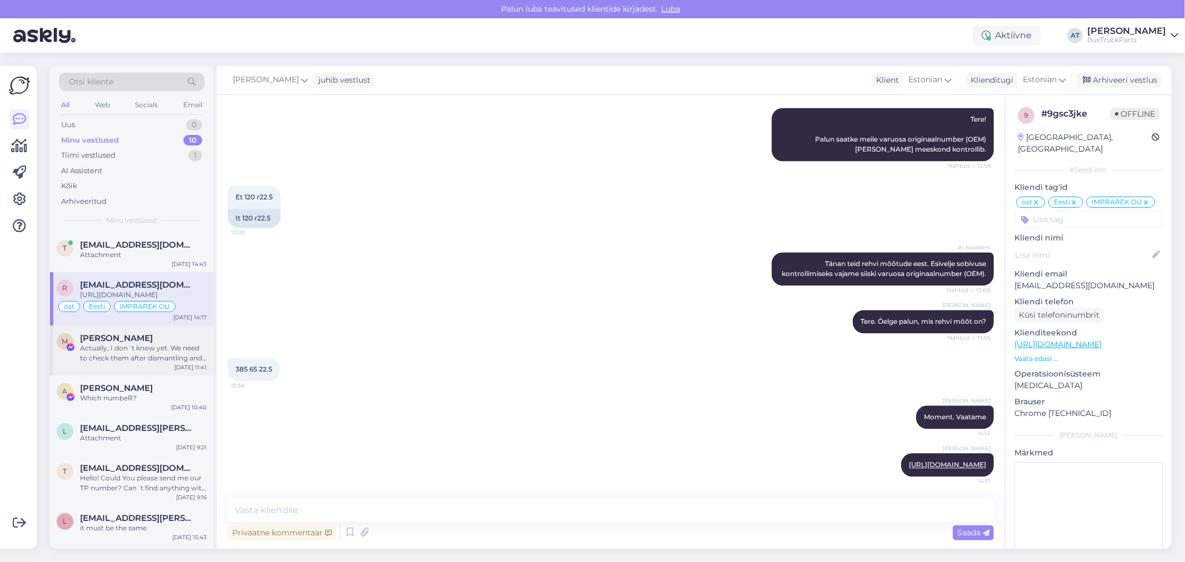
click at [144, 343] on span "Maciej Przezdziecki" at bounding box center [116, 338] width 73 height 10
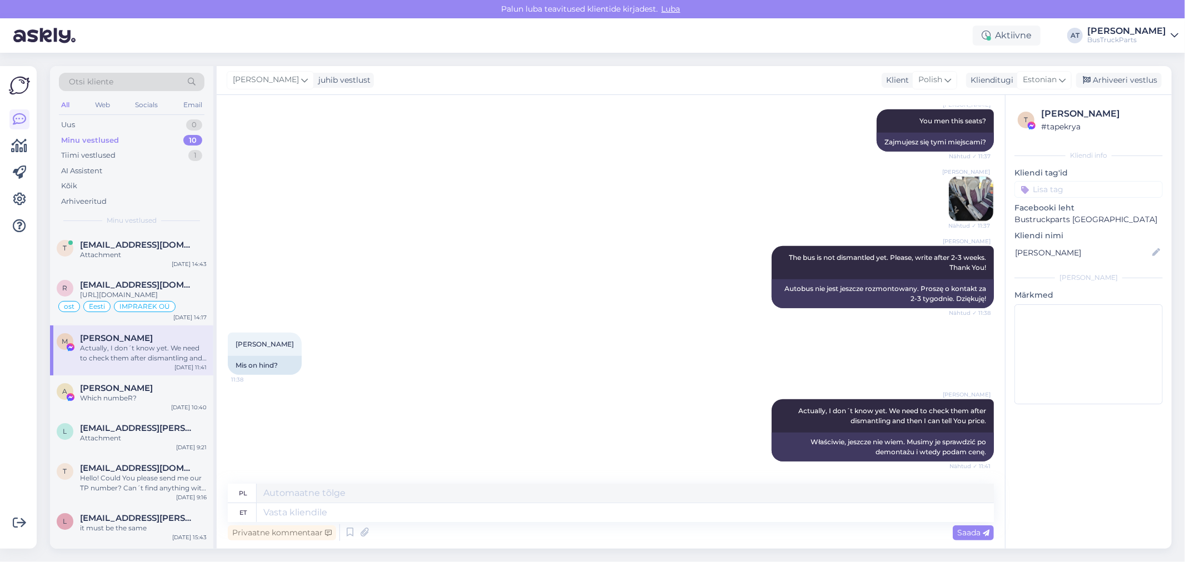
scroll to position [547, 0]
click at [135, 393] on span "Adam Pańczyszyn" at bounding box center [116, 388] width 73 height 10
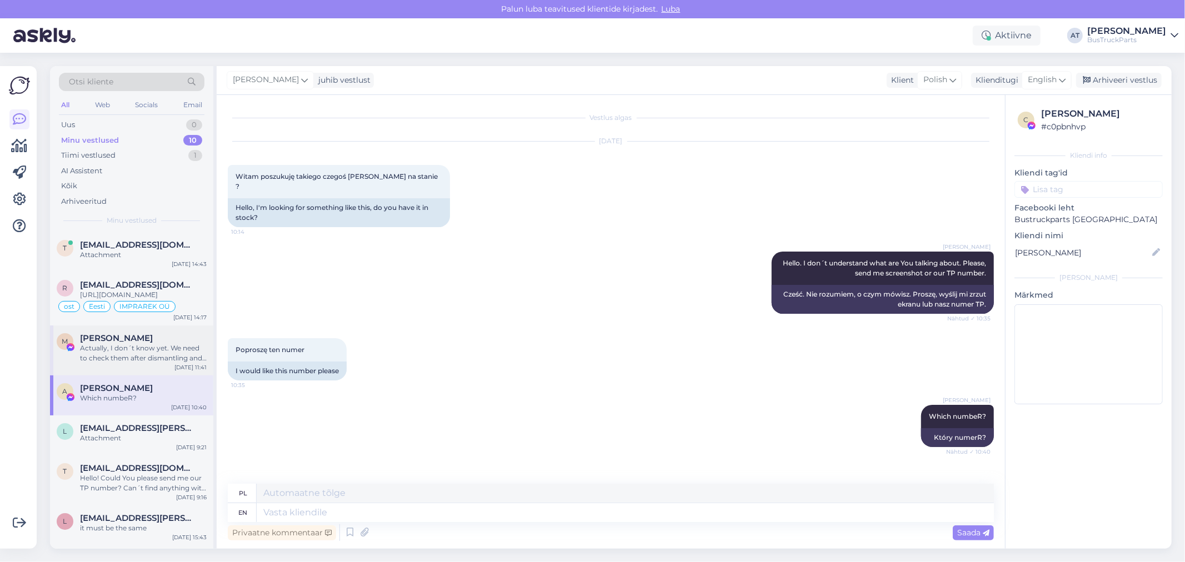
click at [147, 363] on div "Actually, I don´t know yet. We need to check them after dismantling and then I …" at bounding box center [143, 353] width 127 height 20
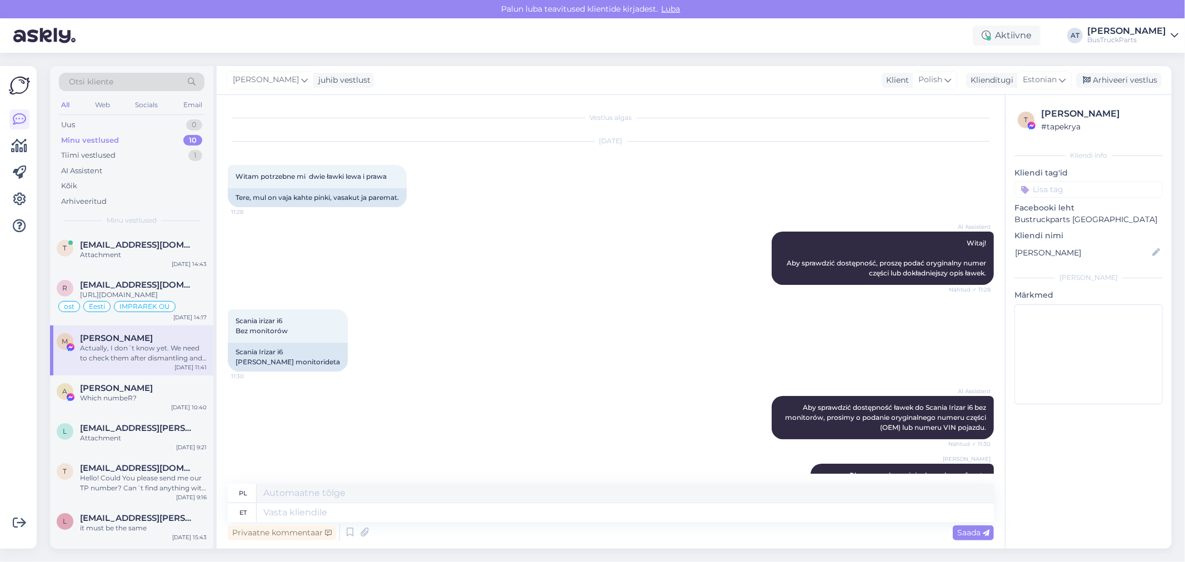
scroll to position [547, 0]
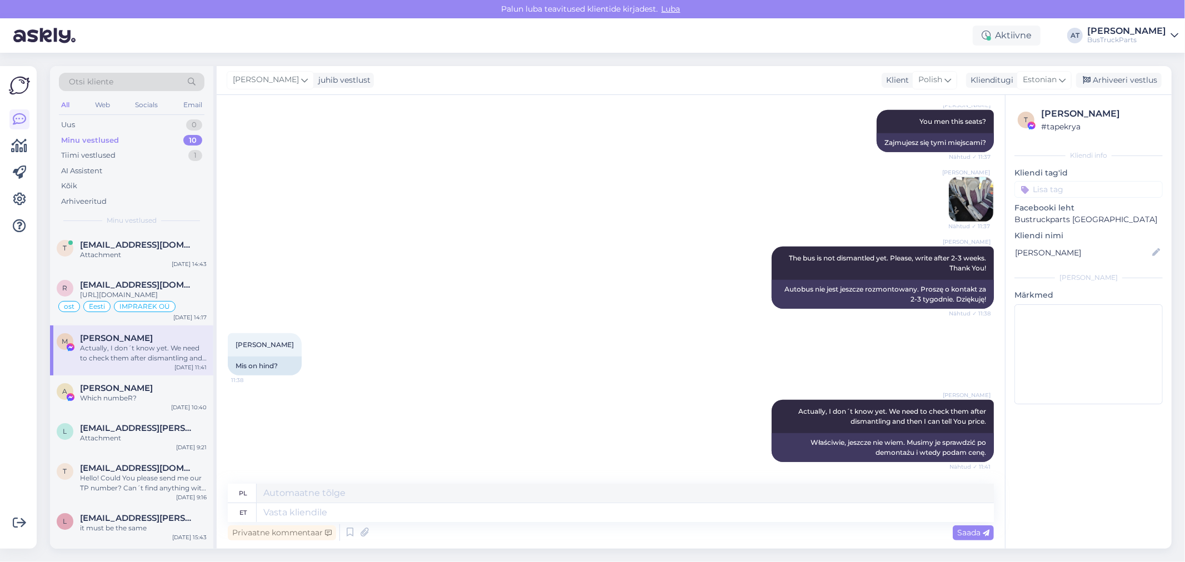
click at [1097, 192] on input at bounding box center [1089, 189] width 148 height 17
type input "Poland"
click at [1092, 218] on span "Poland" at bounding box center [1088, 219] width 75 height 7
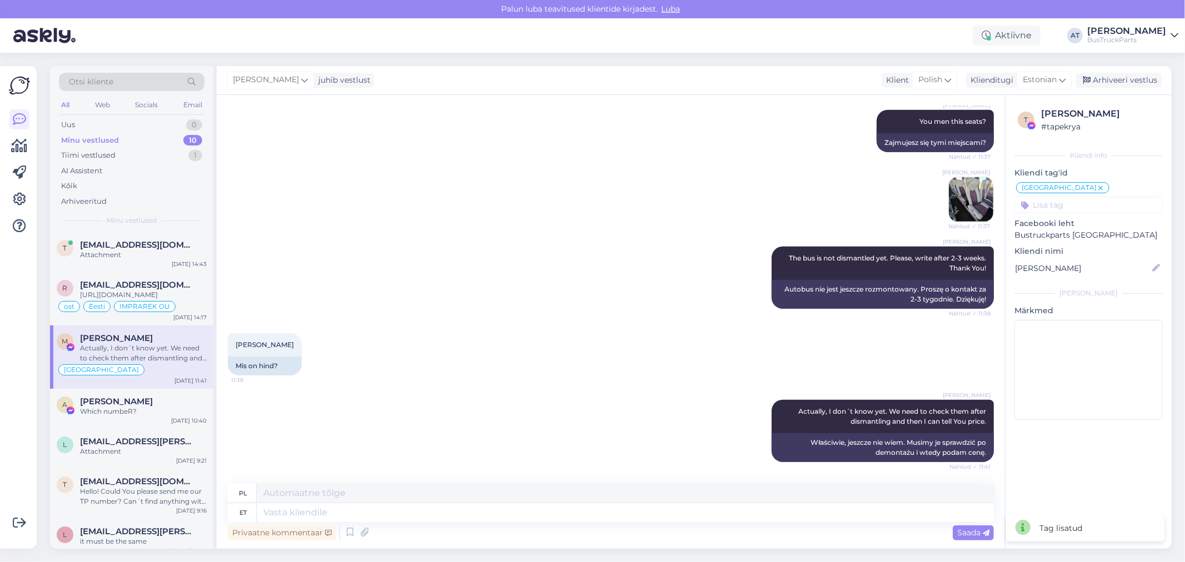
click at [1125, 202] on input at bounding box center [1089, 205] width 148 height 17
type input "Lux Express isted"
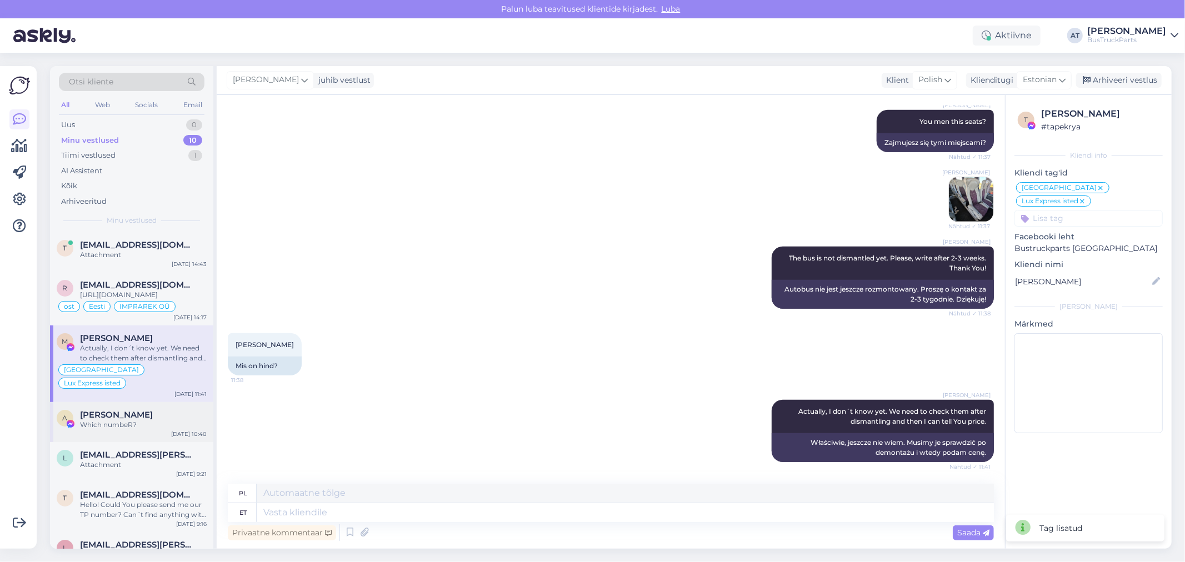
click at [157, 429] on div "A Adam Pańczyszyn Which numbeR? Oct 6 10:40" at bounding box center [131, 422] width 163 height 40
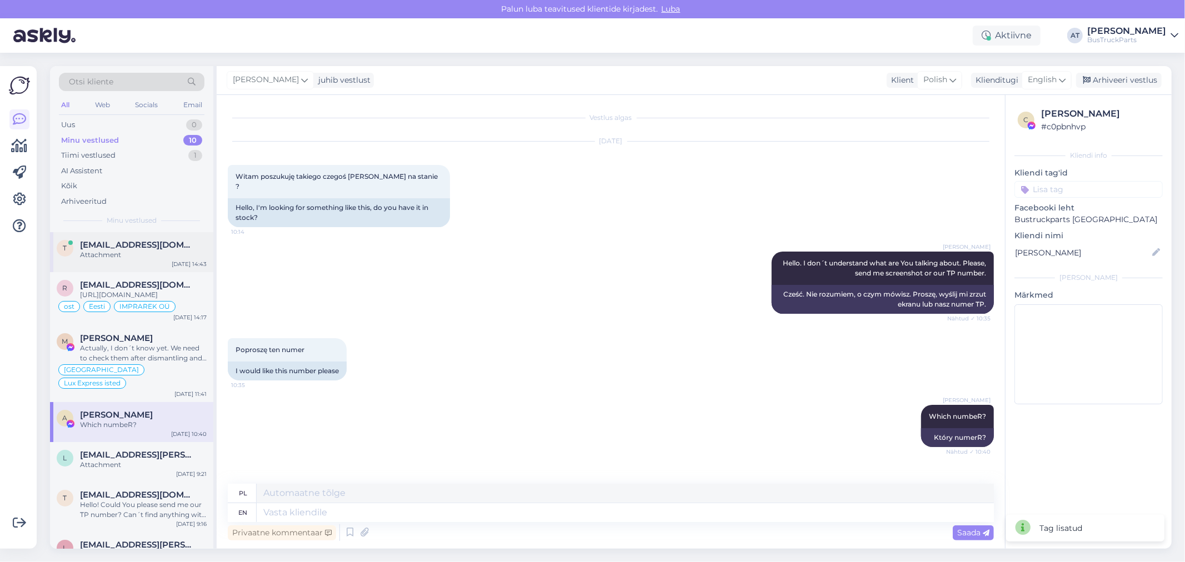
click at [157, 259] on div "Attachment" at bounding box center [143, 255] width 127 height 10
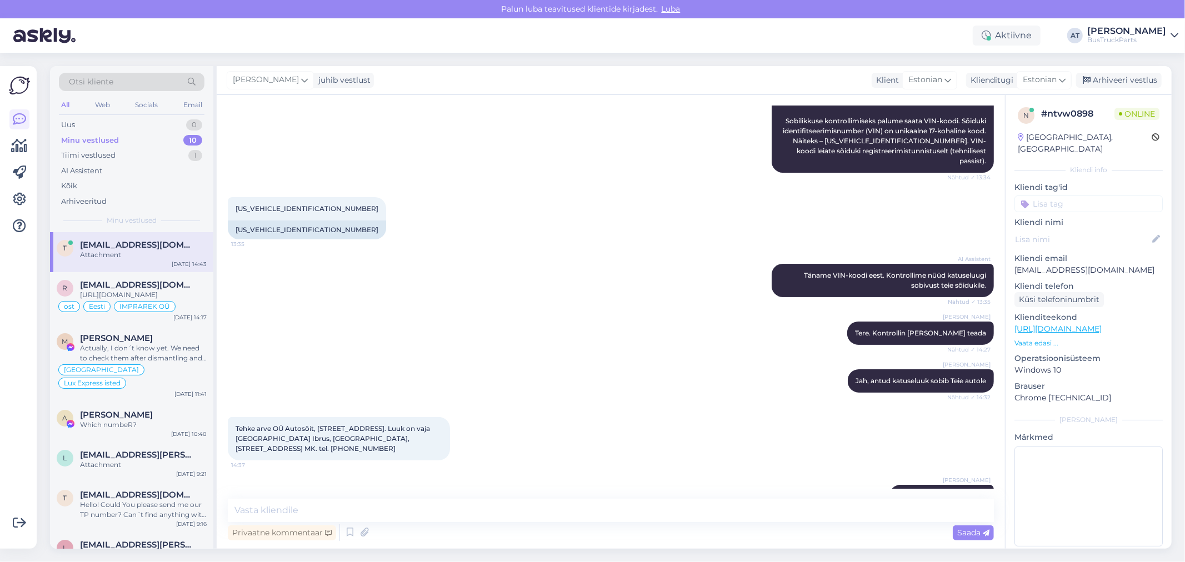
scroll to position [163, 0]
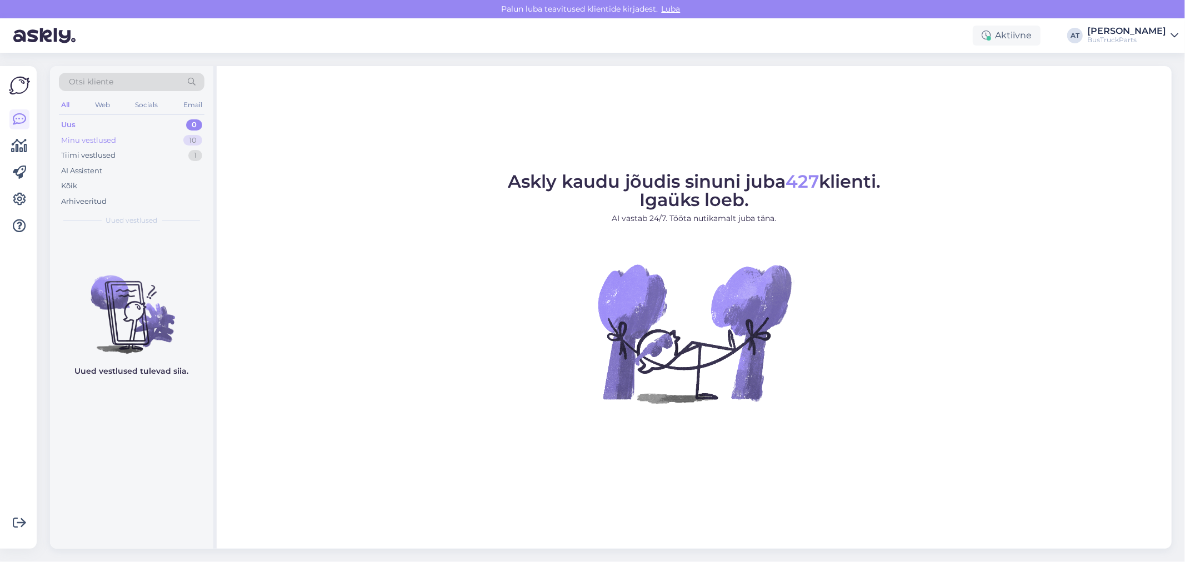
click at [127, 133] on div "Minu vestlused 10" at bounding box center [132, 141] width 146 height 16
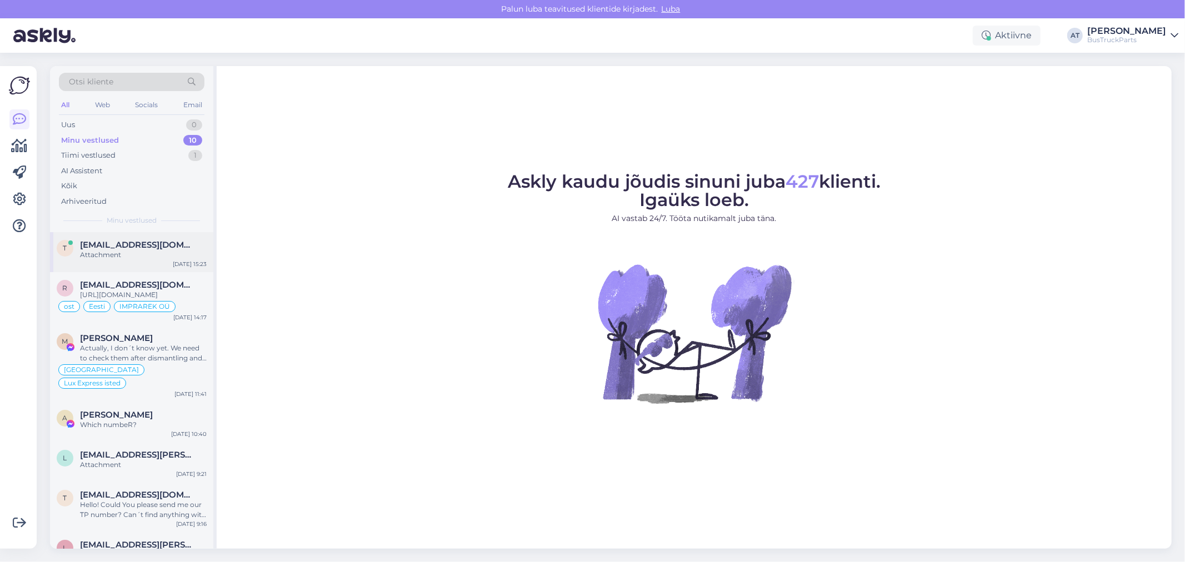
click at [179, 263] on div "[DATE] 15:23" at bounding box center [190, 264] width 34 height 8
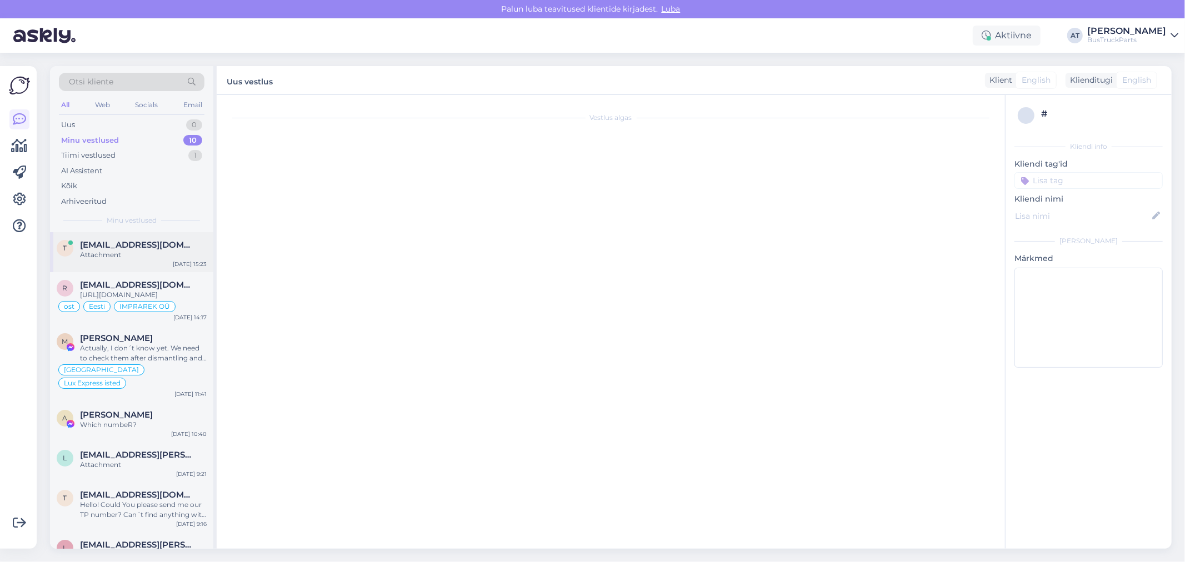
click at [152, 252] on div "Attachment" at bounding box center [143, 255] width 127 height 10
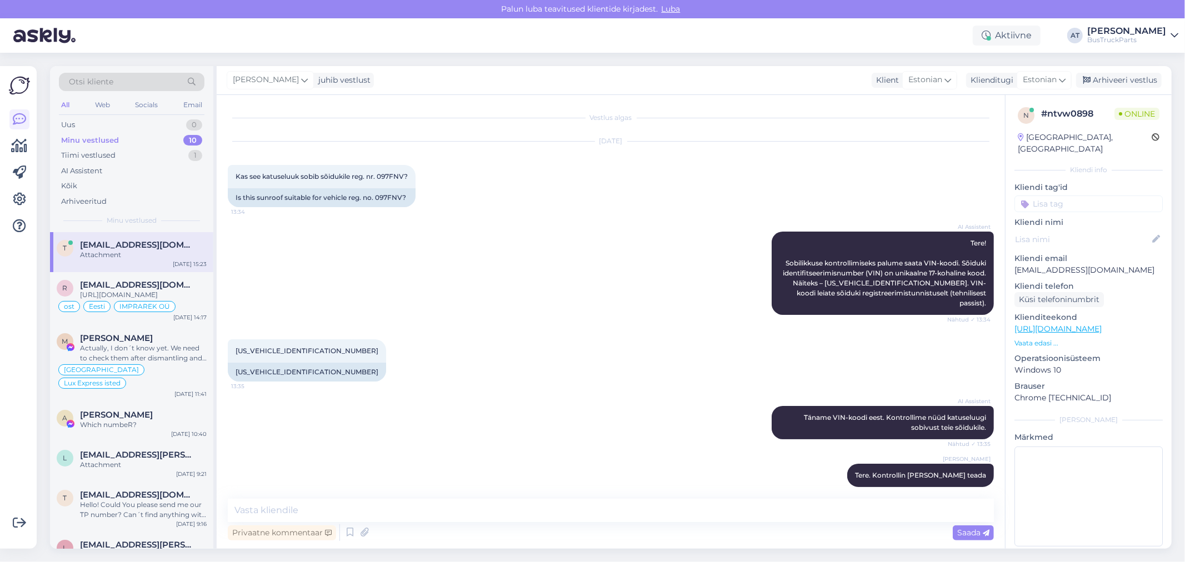
scroll to position [163, 0]
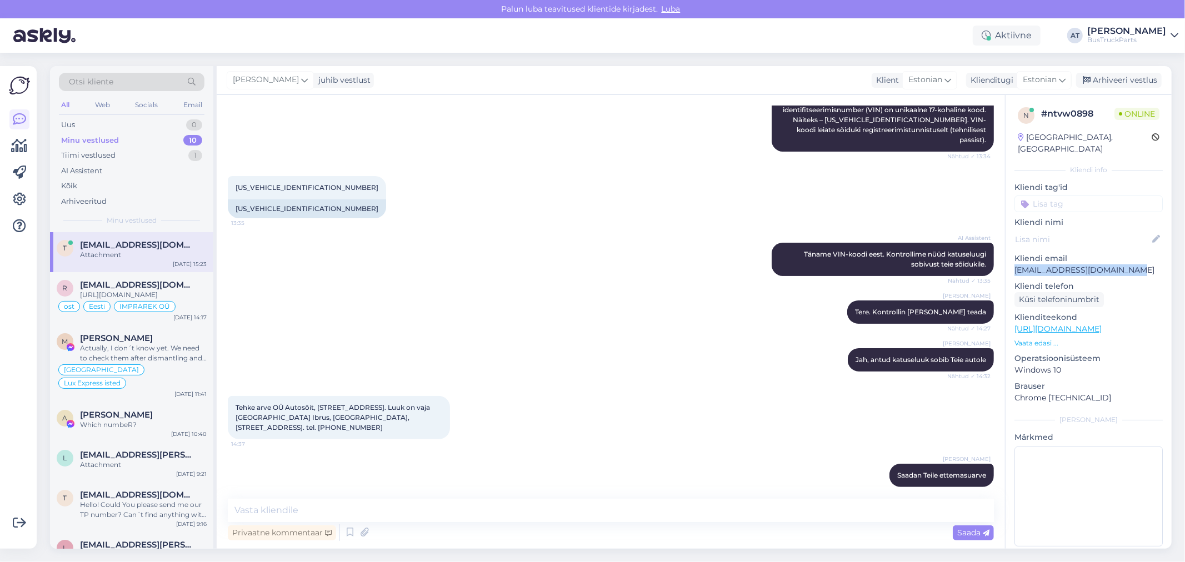
drag, startPoint x: 1117, startPoint y: 257, endPoint x: 1013, endPoint y: 256, distance: 103.9
click at [1013, 256] on div "n # ntvw0898 Online Estonia, Tartu Kliendi info Kliendi tag'id Kliendi nimi Kli…" at bounding box center [1089, 329] width 166 height 468
copy p "[EMAIL_ADDRESS][DOMAIN_NAME]"
click at [725, 508] on textarea at bounding box center [611, 510] width 766 height 23
click at [311, 538] on div "Privaatne kommentaar" at bounding box center [282, 533] width 108 height 15
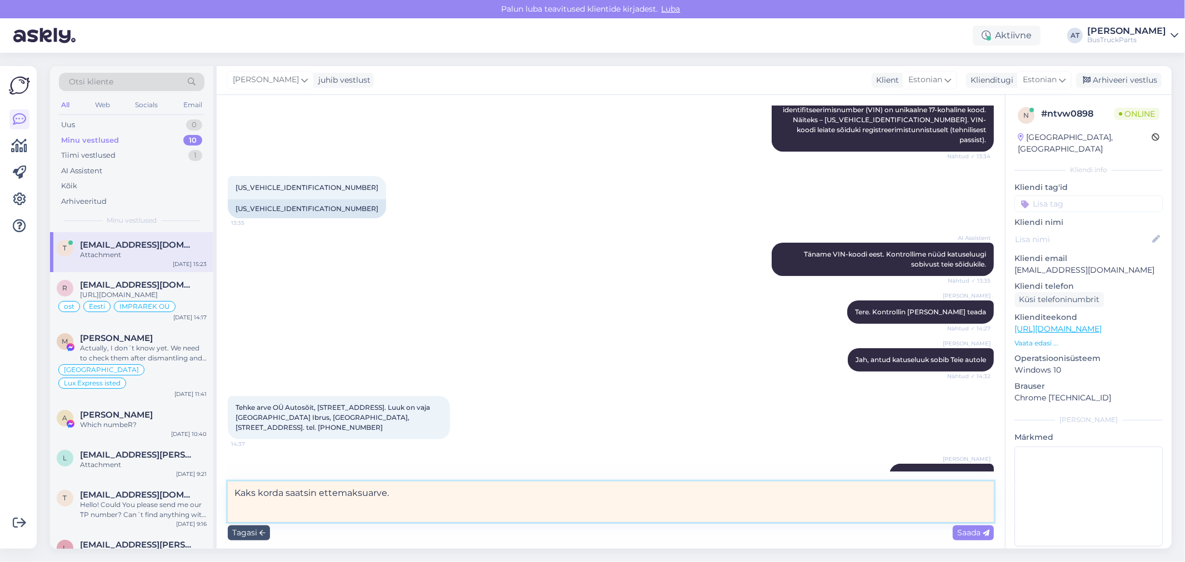
click at [412, 489] on textarea "Kaks korda saatsin ettemaksuarve." at bounding box center [611, 502] width 766 height 41
paste textarea "Arve kaob kogu aeg kuhugi ära!"
type textarea "Kaks korda saatsin ettemaksuarve. Arve kaob kogu aeg kuhugi ära!"
click at [963, 530] on span "Saada" at bounding box center [973, 533] width 32 height 10
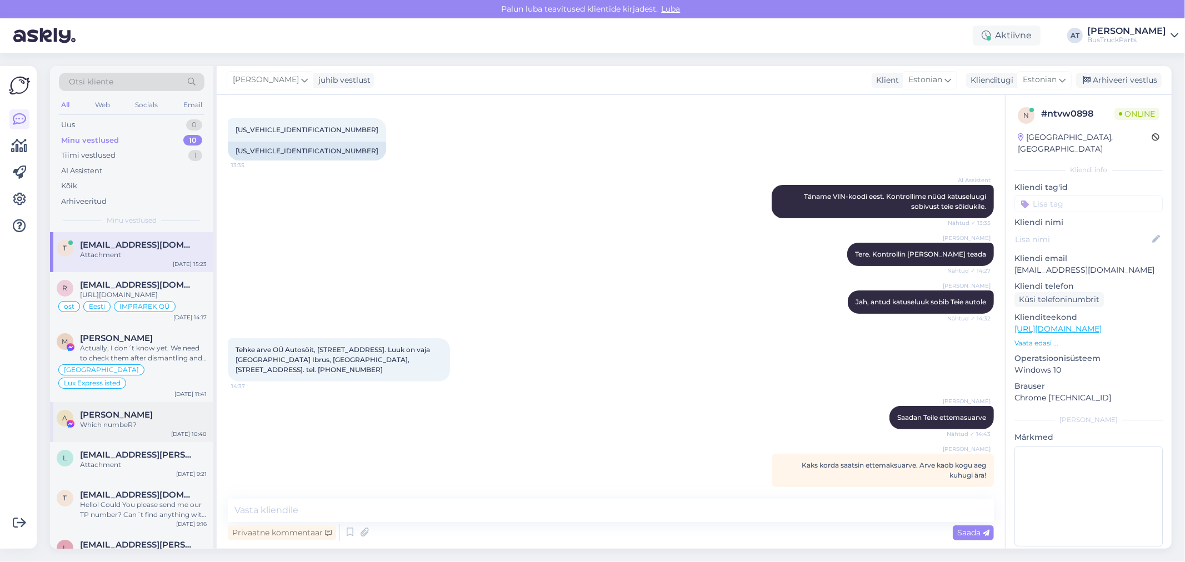
click at [151, 436] on div "A Adam Pańczyszyn Which numbeR? Oct 6 10:40" at bounding box center [131, 422] width 163 height 40
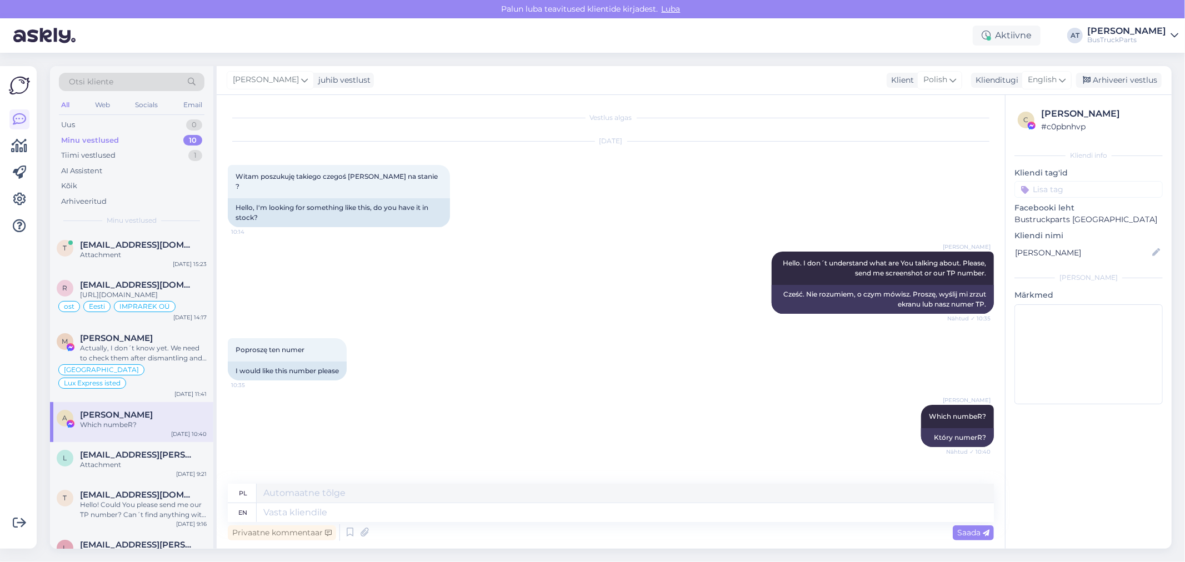
click at [1096, 192] on input at bounding box center [1089, 189] width 148 height 17
type input "Poland"
click at [1096, 214] on div "Poland" at bounding box center [1089, 218] width 86 height 11
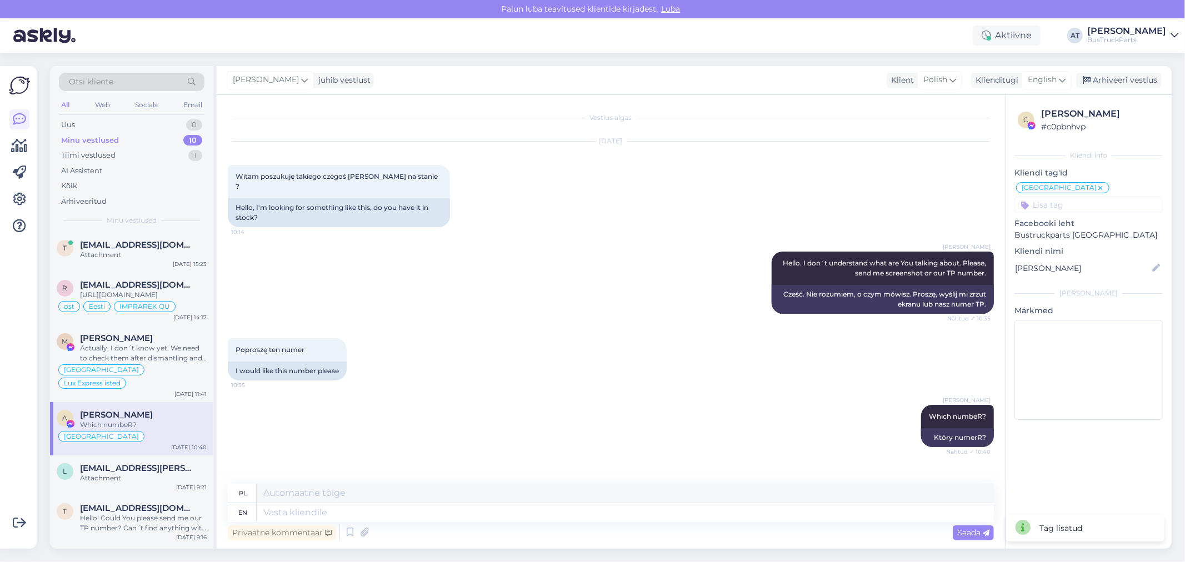
click at [1096, 208] on input at bounding box center [1089, 205] width 148 height 17
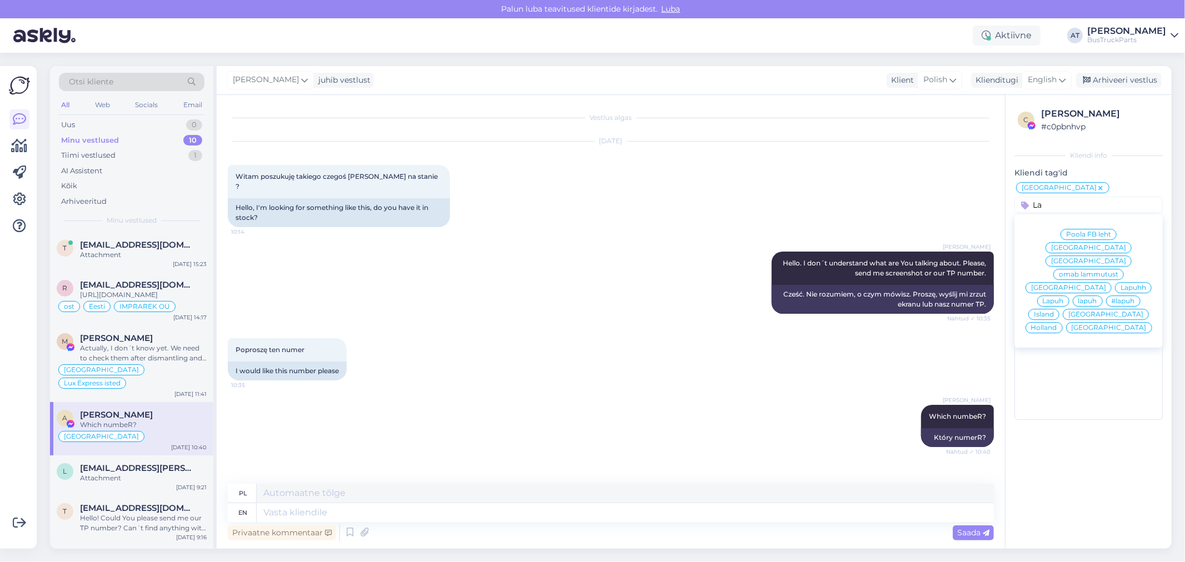
type input "La"
click at [1115, 282] on div "Lapuhh" at bounding box center [1133, 287] width 37 height 11
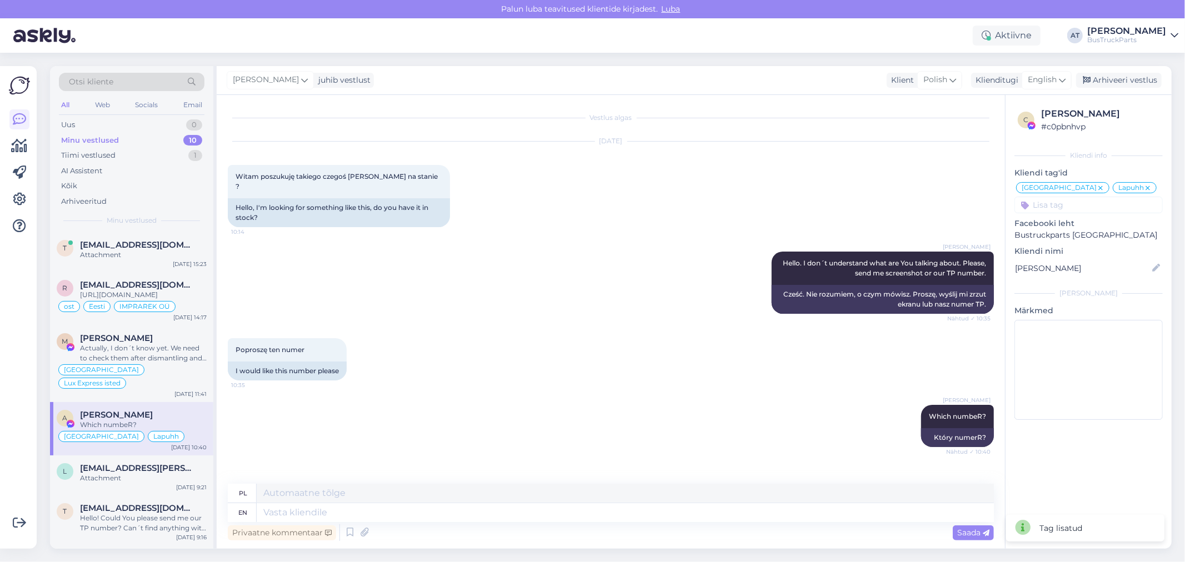
click at [790, 393] on div "Alina Tihhon Which numbeR? Nähtud ✓ 10:40 Który numerR?" at bounding box center [611, 426] width 766 height 67
click at [1112, 65] on div "Otsi kliente All Web Socials Email Uus 0 Minu vestlused 10 Tiimi vestlused 1 AI…" at bounding box center [614, 308] width 1142 height 510
click at [1112, 84] on div "Arhiveeri vestlus" at bounding box center [1119, 80] width 86 height 15
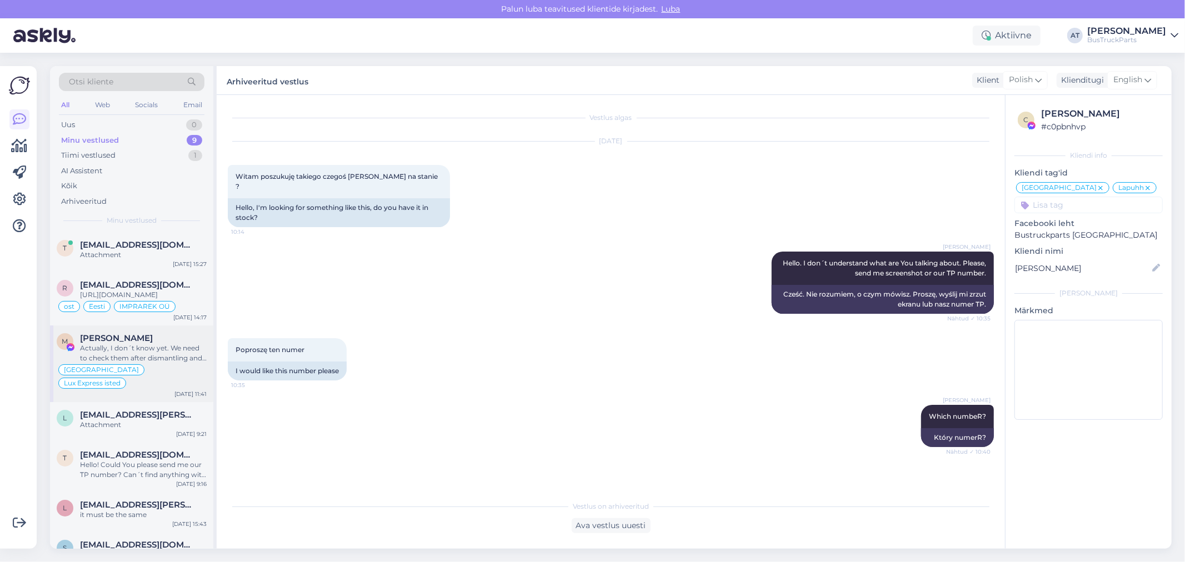
click at [135, 363] on div "Actually, I don´t know yet. We need to check them after dismantling and then I …" at bounding box center [143, 353] width 127 height 20
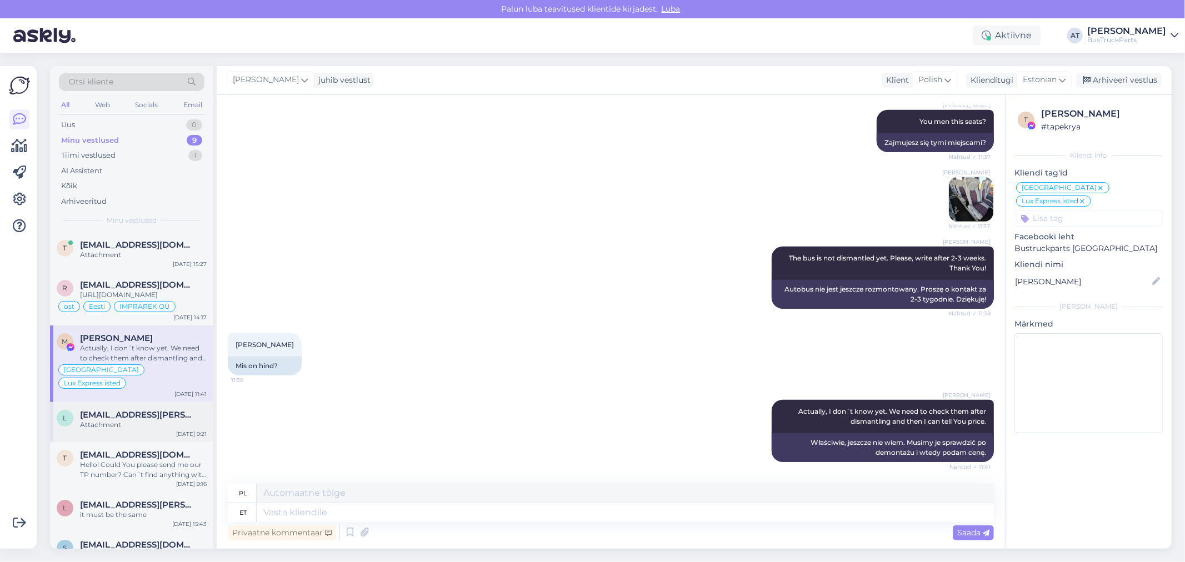
click at [92, 414] on span "lm1965@virgilio.it" at bounding box center [138, 415] width 116 height 10
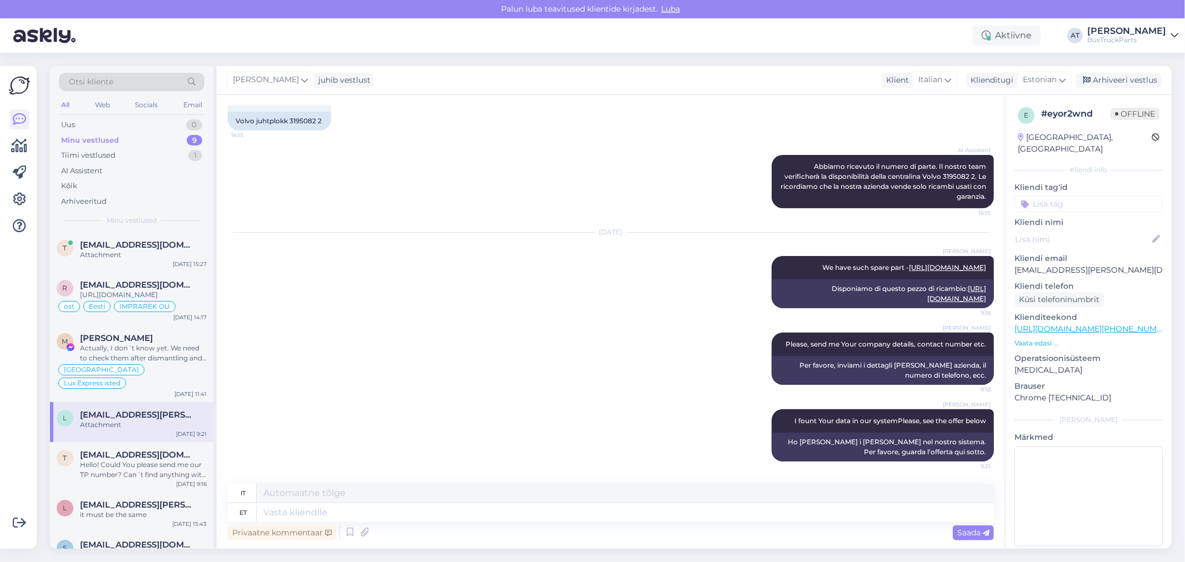
scroll to position [0, 0]
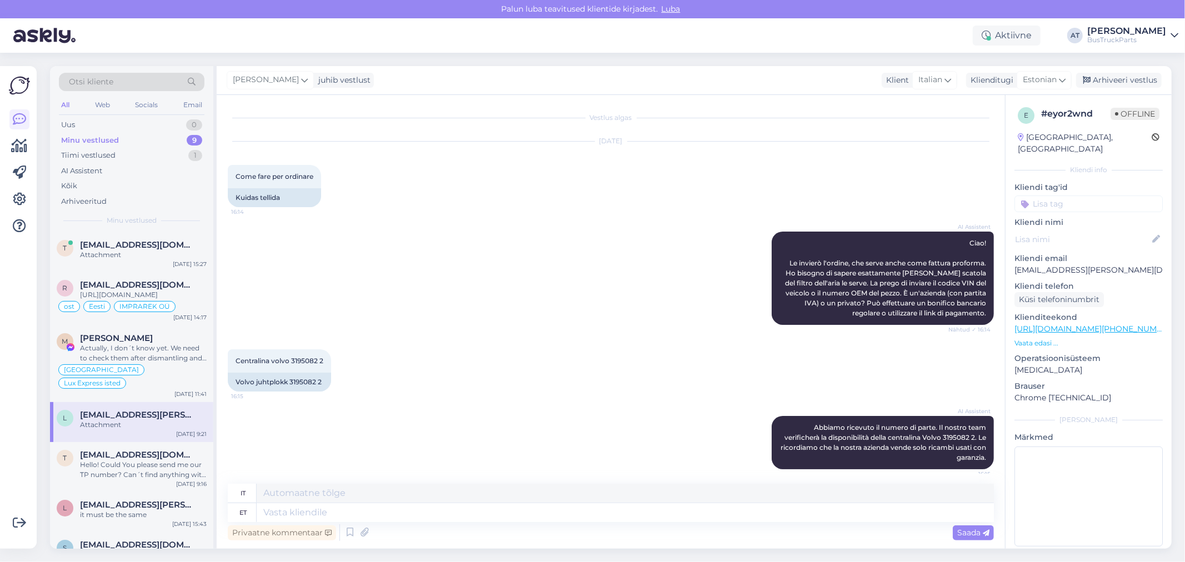
click at [1063, 136] on div "Italy, Caserta" at bounding box center [1085, 143] width 134 height 23
click at [1032, 136] on div "Italy, Caserta" at bounding box center [1085, 143] width 134 height 23
copy div "Italy"
click at [1061, 196] on input at bounding box center [1089, 204] width 148 height 17
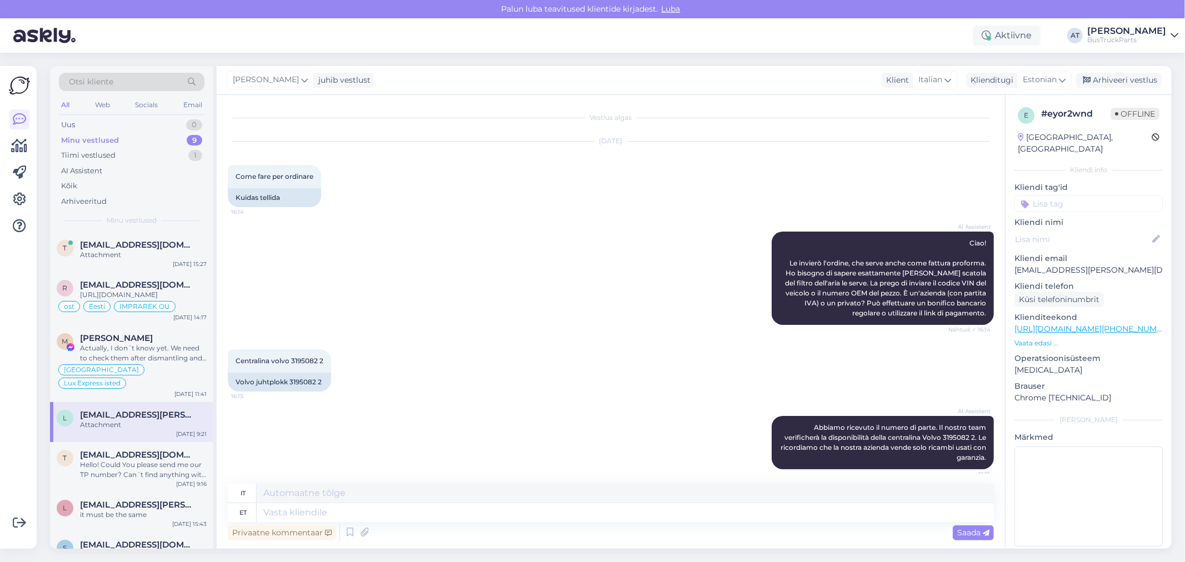
paste input "Italy"
type input "Italy"
click at [1086, 230] on span "Italy" at bounding box center [1088, 233] width 75 height 7
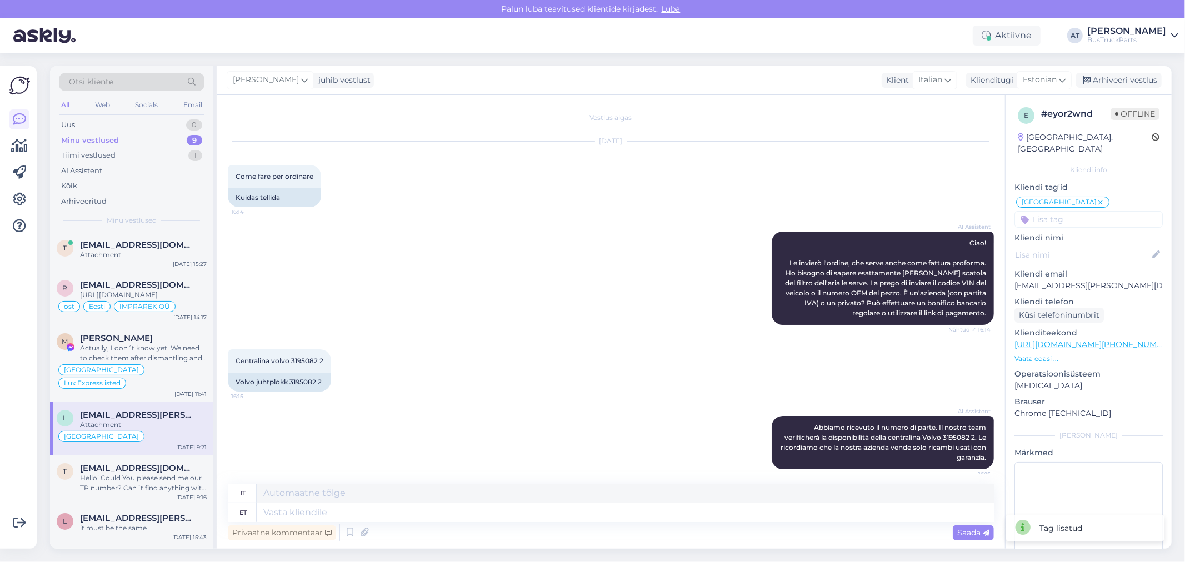
click at [1114, 211] on input at bounding box center [1089, 219] width 148 height 17
type input "Pol"
click at [1097, 246] on span "pole osa pakkuda" at bounding box center [1111, 249] width 58 height 7
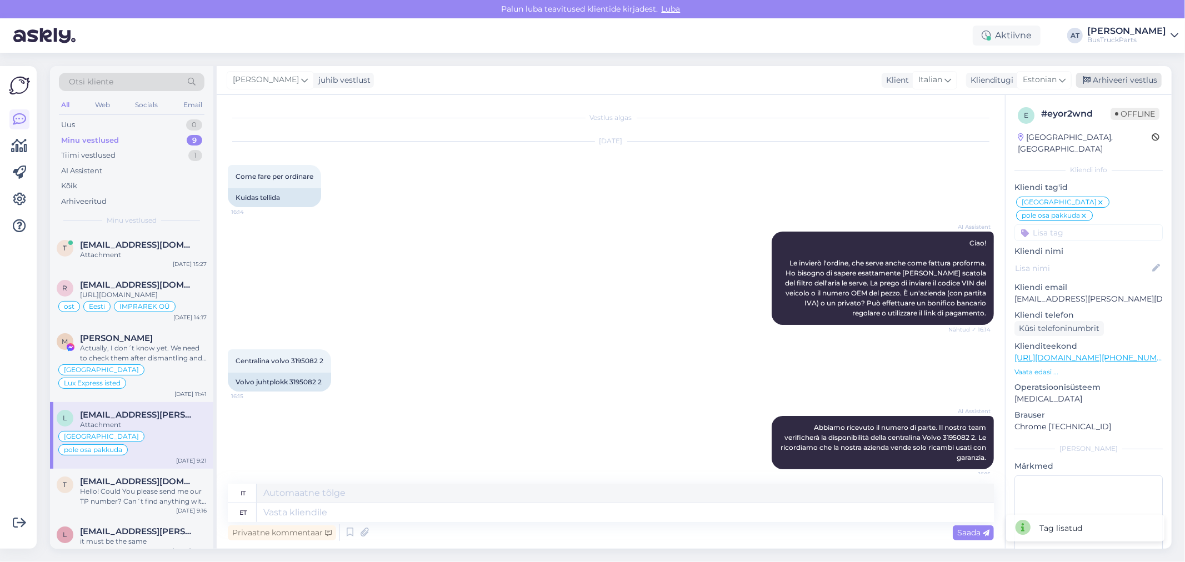
click at [1109, 78] on div "Arhiveeri vestlus" at bounding box center [1119, 80] width 86 height 15
